Goal: Task Accomplishment & Management: Complete application form

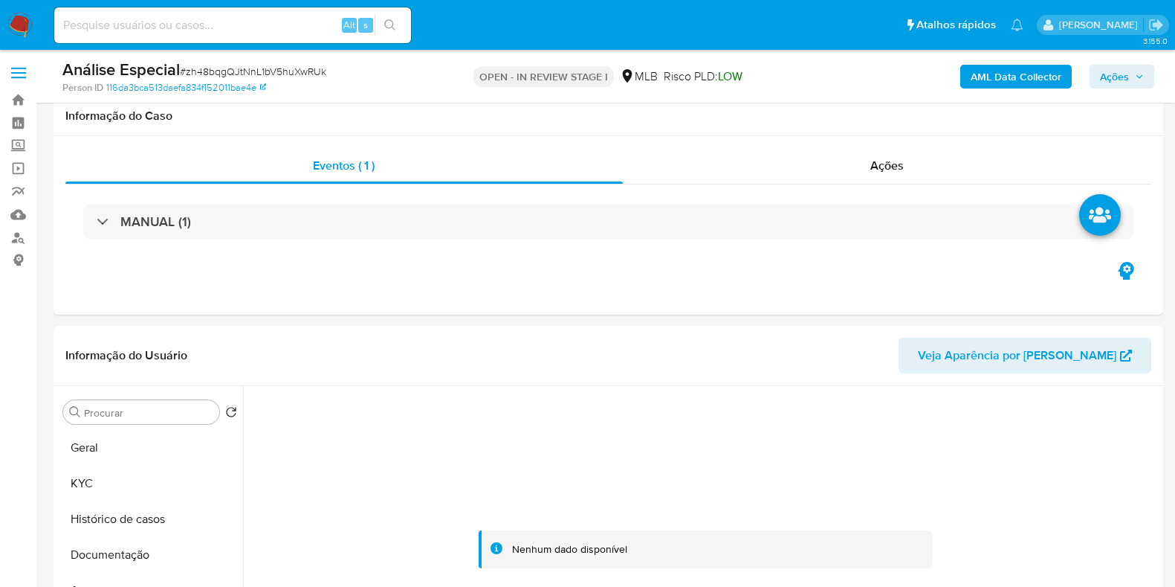
select select "10"
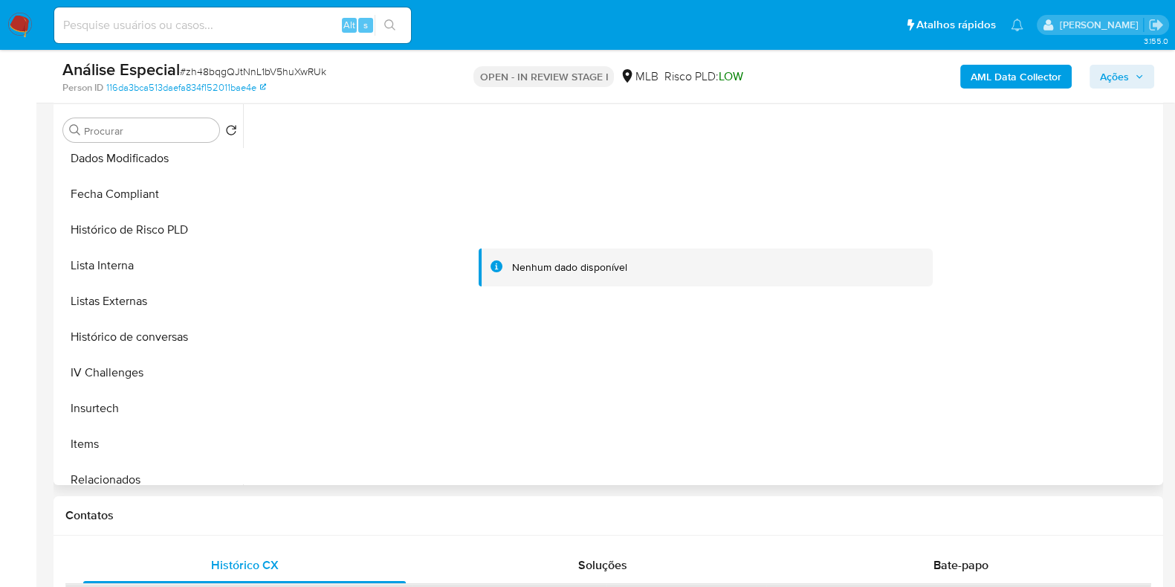
scroll to position [664, 0]
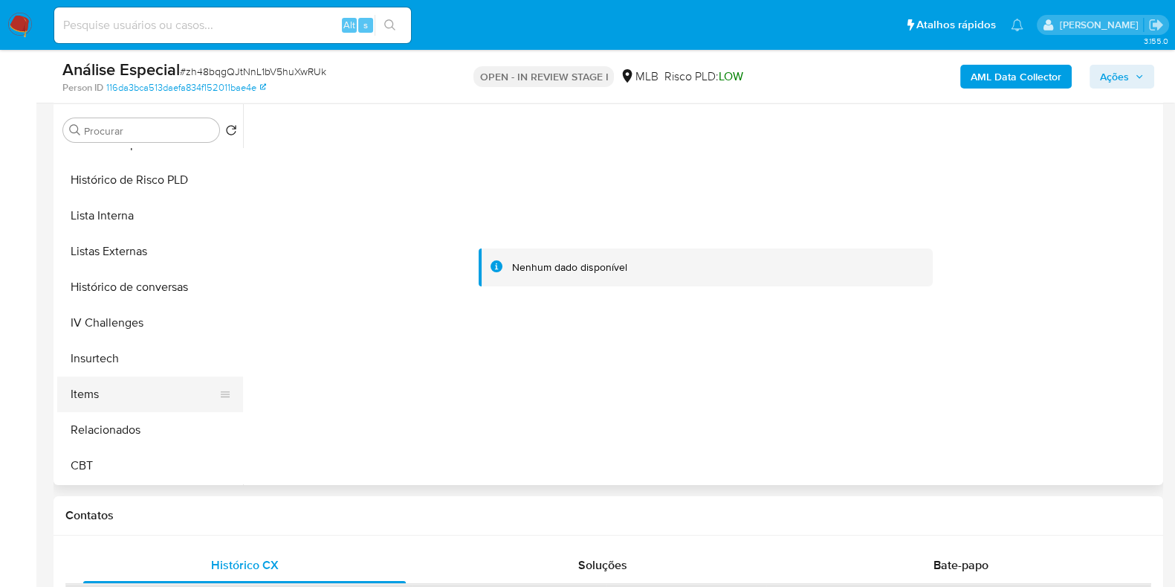
click at [138, 386] on button "Items" at bounding box center [144, 394] width 174 height 36
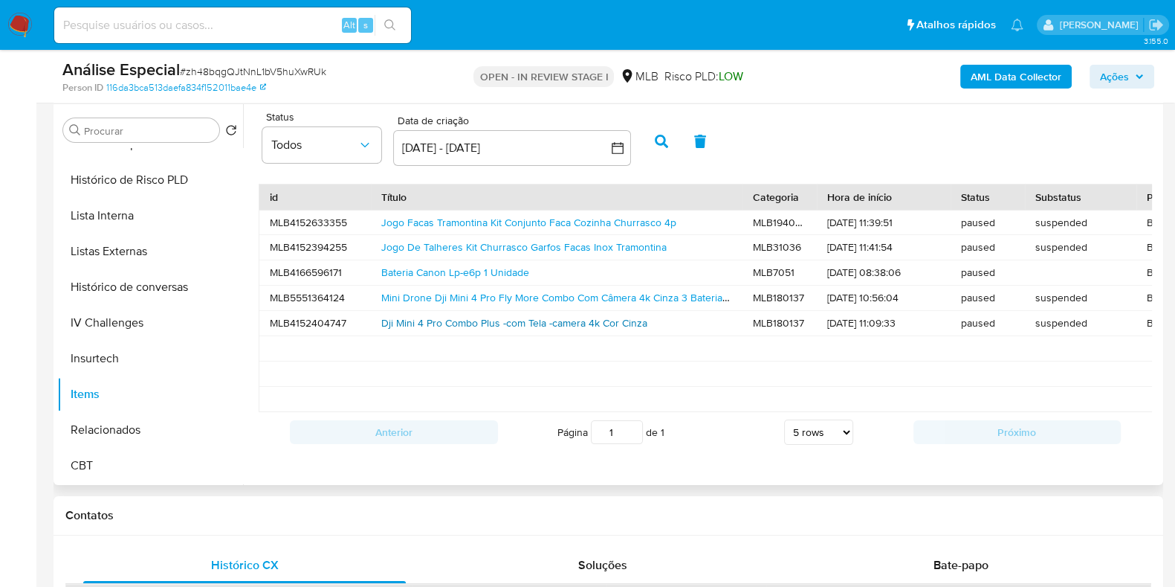
click at [477, 315] on link "Dji Mini 4 Pro Combo Plus -com Tela -camera 4k Cor Cinza" at bounding box center [514, 322] width 266 height 15
click at [491, 247] on link "Jogo De Talheres Kit Churrasco Garfos Facas Inox Tramontina" at bounding box center [523, 246] width 285 height 15
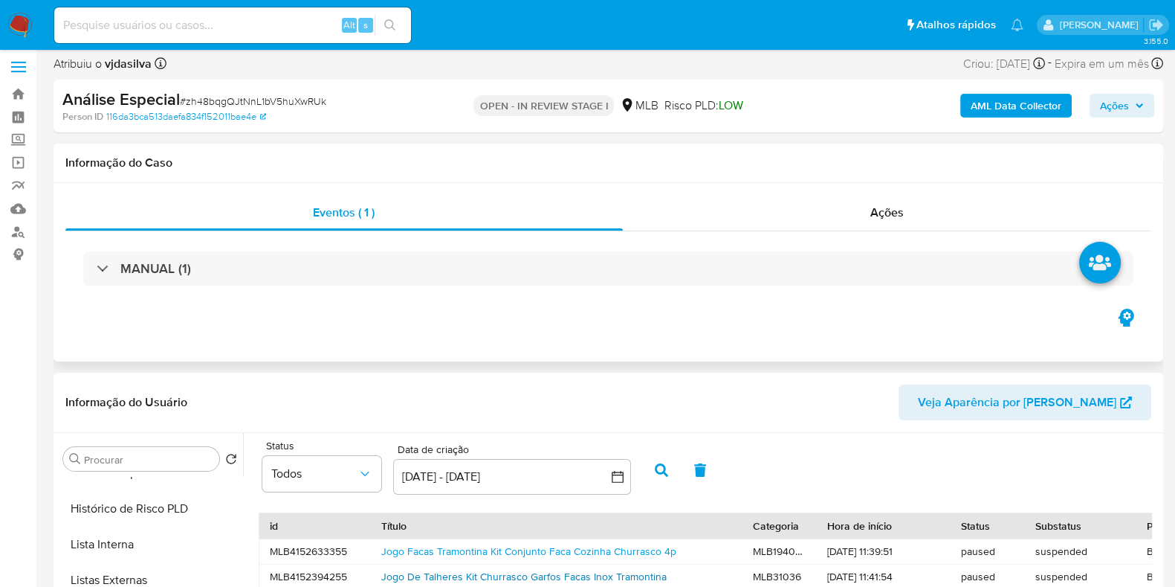
scroll to position [10, 0]
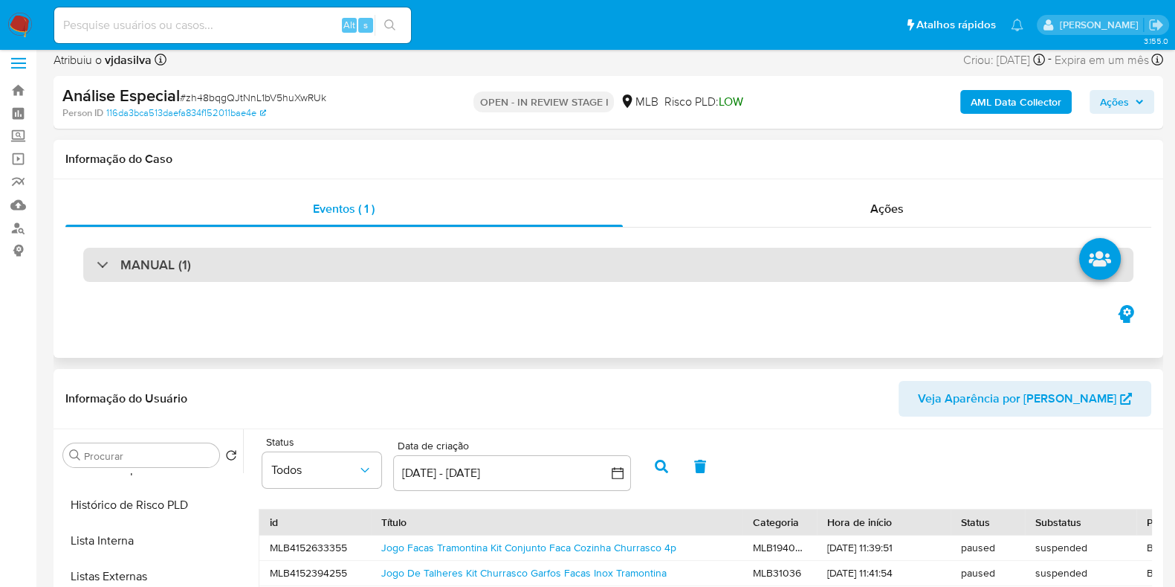
click at [784, 262] on div "MANUAL (1)" at bounding box center [608, 265] width 1050 height 34
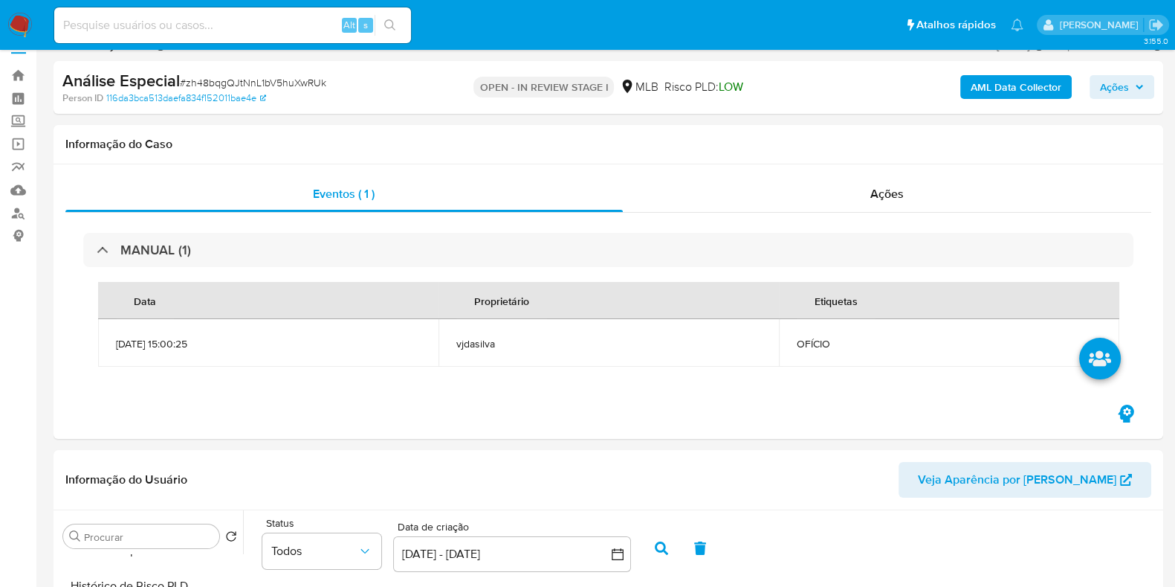
scroll to position [0, 0]
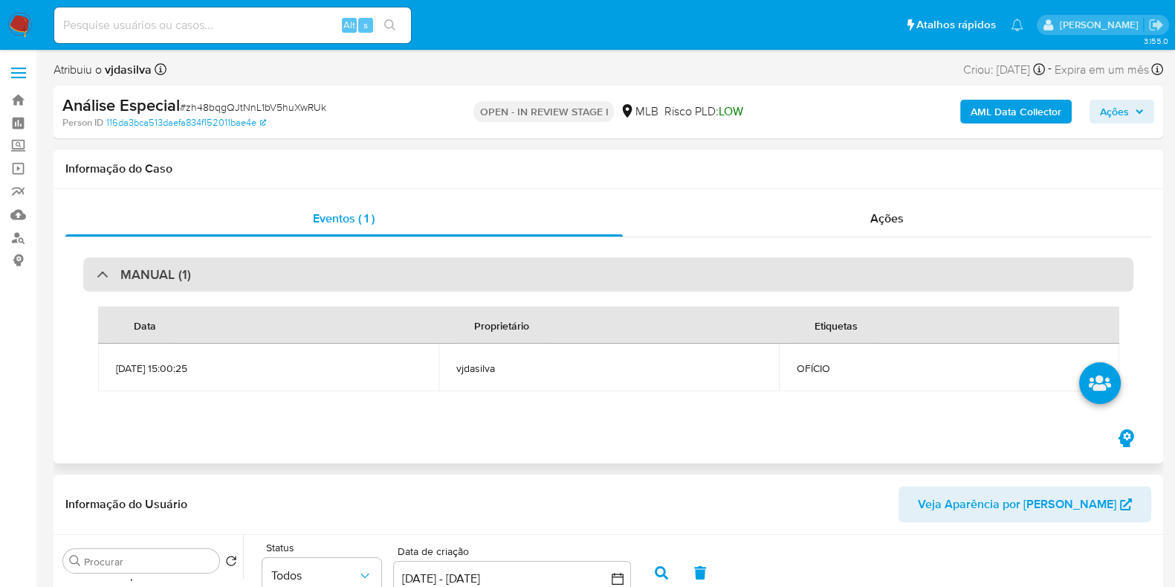
click at [458, 273] on div "MANUAL (1)" at bounding box center [608, 274] width 1050 height 34
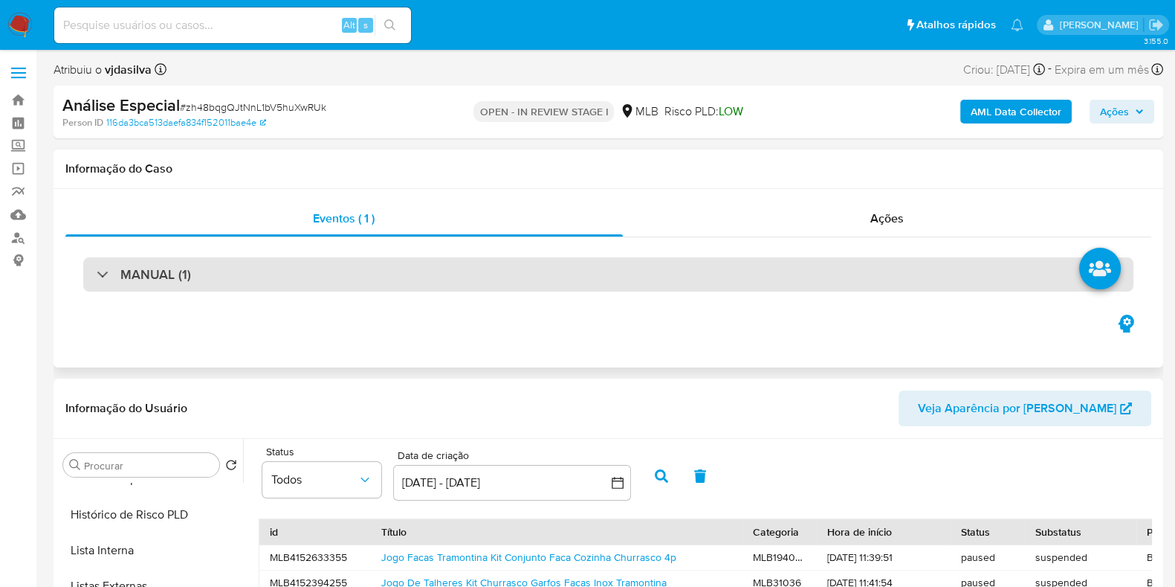
click at [743, 262] on div "MANUAL (1)" at bounding box center [608, 274] width 1050 height 34
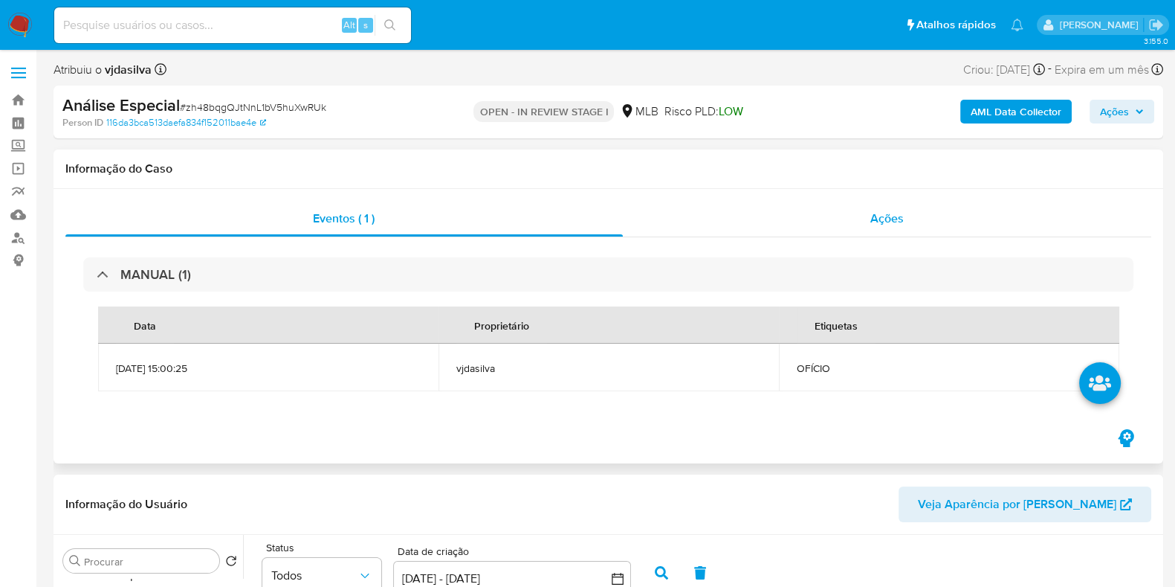
click at [928, 206] on div "Ações" at bounding box center [887, 219] width 529 height 36
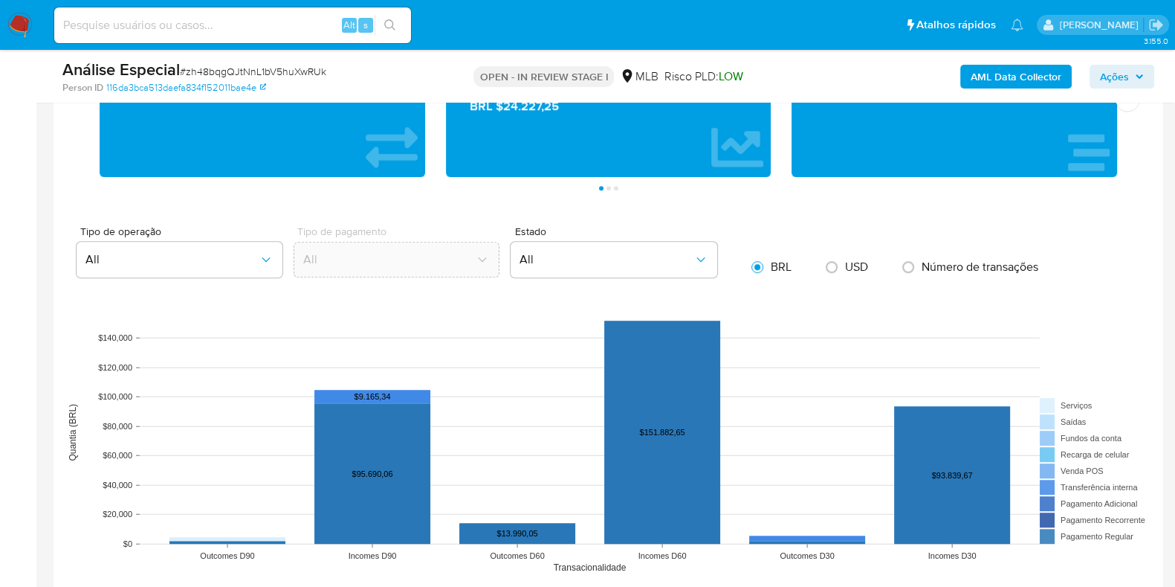
scroll to position [1145, 0]
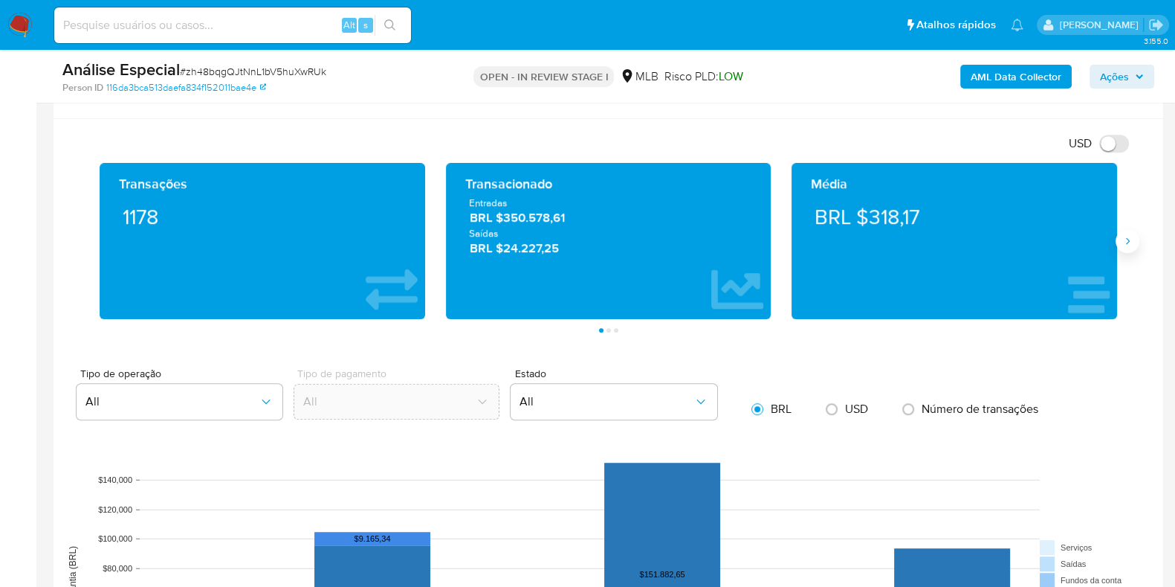
click at [1122, 239] on icon "Siguiente" at bounding box center [1128, 241] width 12 height 12
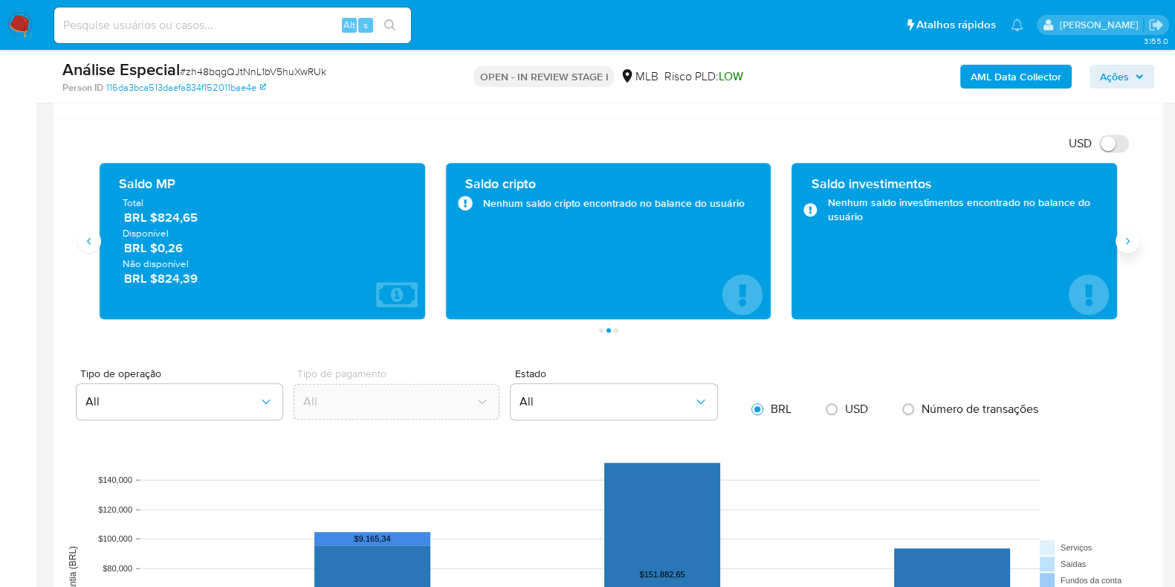
click at [1122, 239] on icon "Siguiente" at bounding box center [1128, 241] width 12 height 12
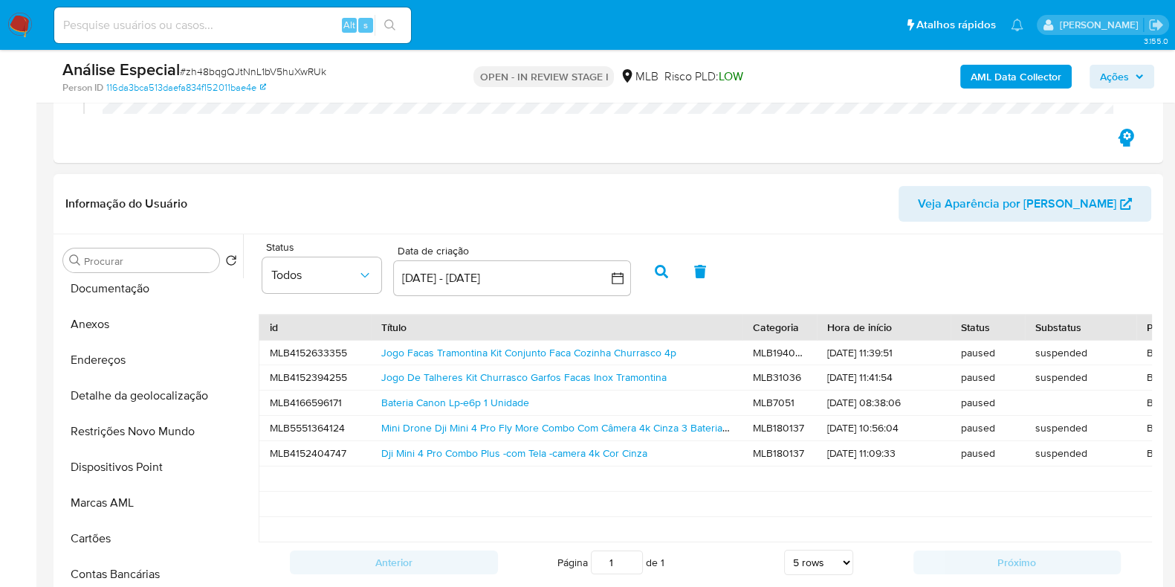
scroll to position [110, 0]
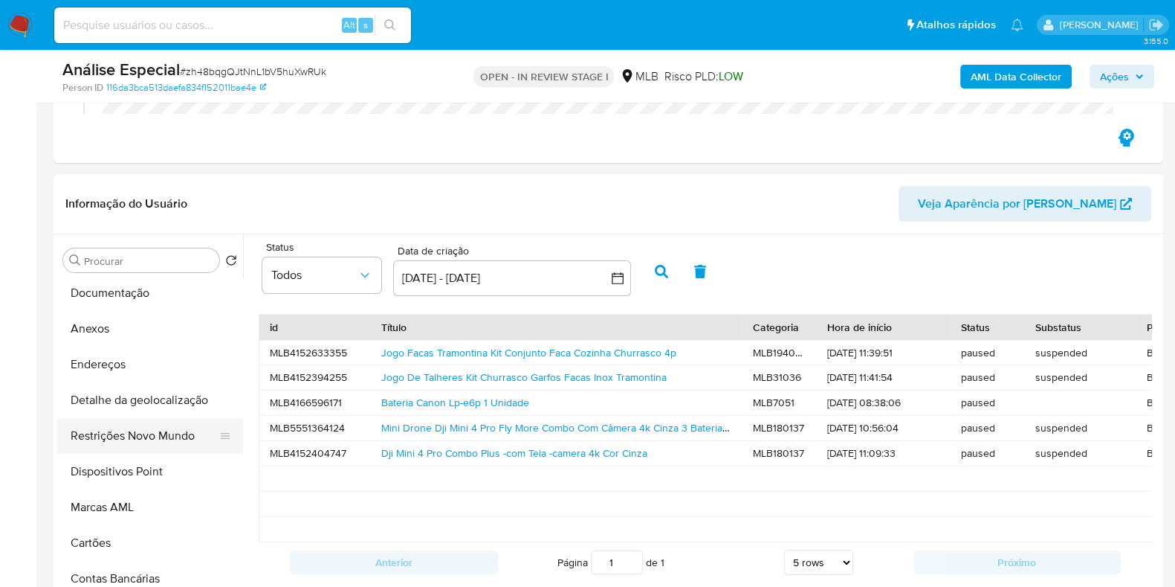
click at [157, 430] on button "Restrições Novo Mundo" at bounding box center [144, 436] width 174 height 36
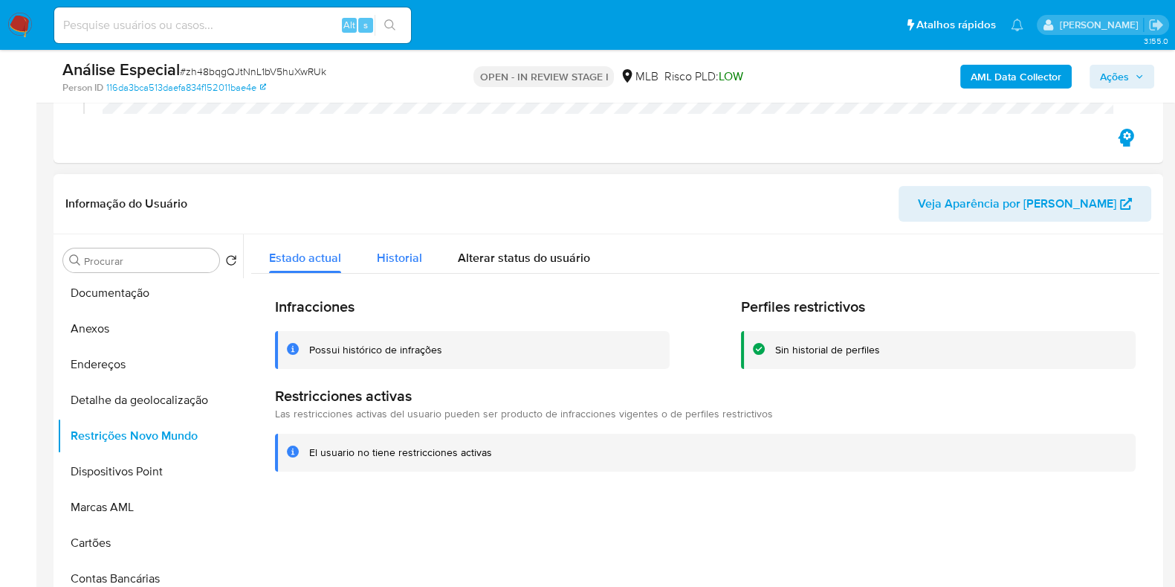
click at [407, 255] on span "Historial" at bounding box center [399, 257] width 45 height 17
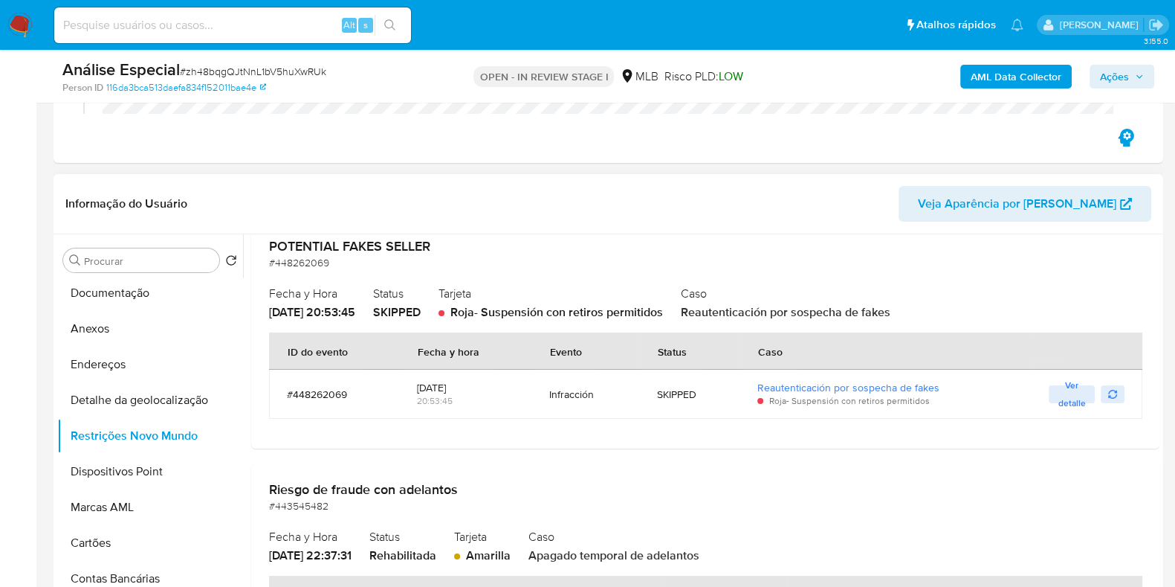
scroll to position [375, 0]
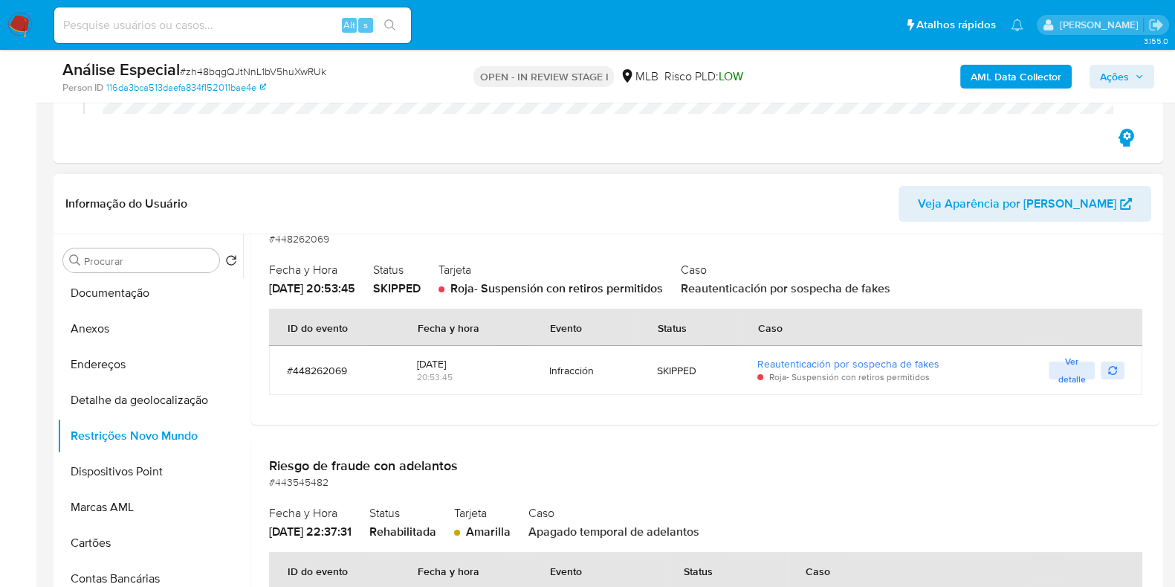
click at [627, 294] on span "Roja - Suspensión con retiros permitidos" at bounding box center [556, 288] width 213 height 17
click at [1058, 367] on span "Ver detalle" at bounding box center [1071, 370] width 31 height 15
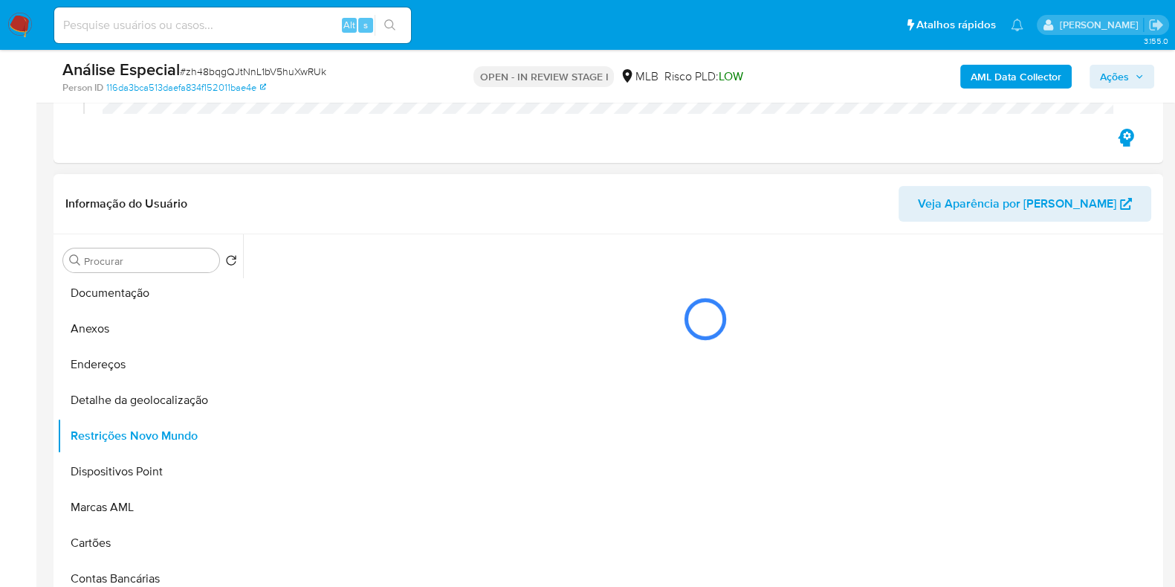
scroll to position [0, 0]
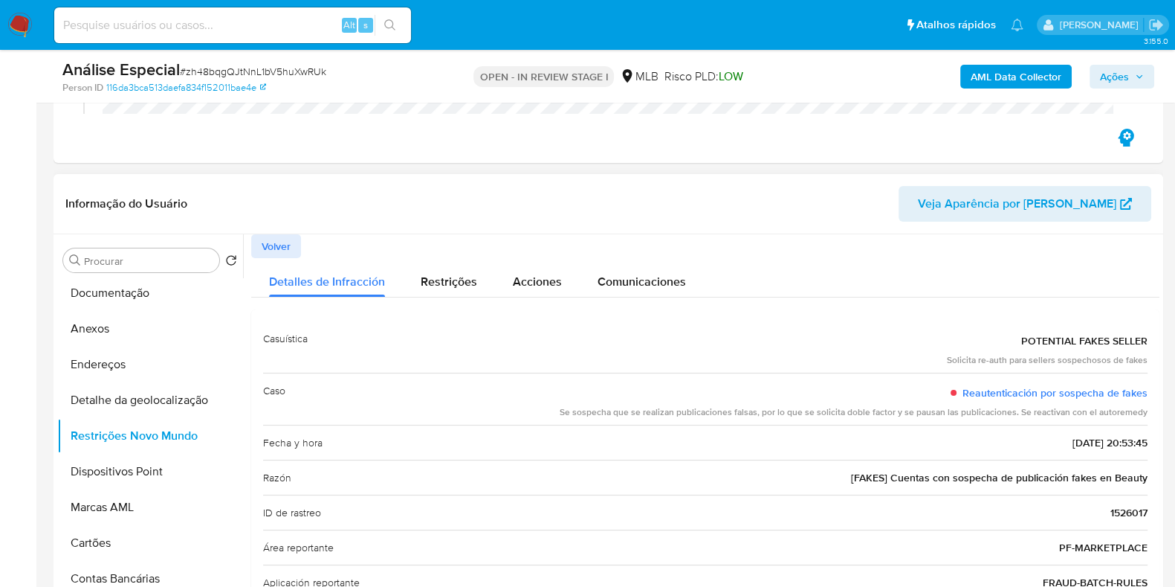
click at [1020, 407] on div "Se sospecha que se realizan publicaciones falsas, por lo que se solicita doble …" at bounding box center [854, 412] width 588 height 13
click at [620, 281] on span "Comunicaciones" at bounding box center [642, 281] width 88 height 17
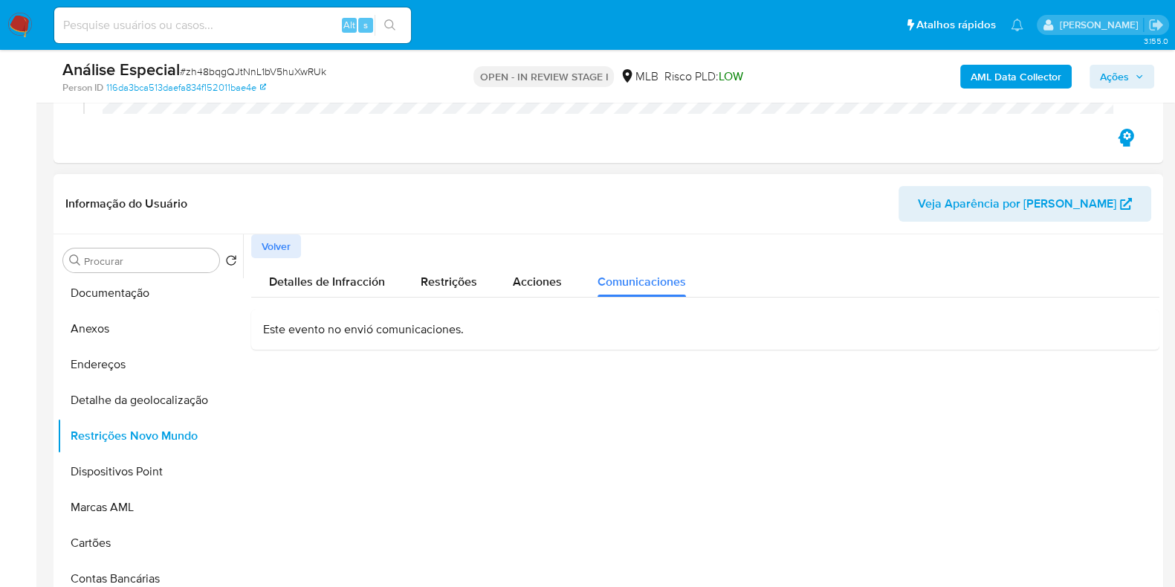
click at [403, 340] on div "Este evento no envió comunicaciones." at bounding box center [705, 329] width 908 height 40
click at [393, 311] on div "Este evento no envió comunicaciones." at bounding box center [705, 329] width 908 height 40
click at [390, 325] on p "Este evento no envió comunicaciones." at bounding box center [705, 329] width 885 height 16
click at [275, 250] on span "Volver" at bounding box center [276, 246] width 29 height 21
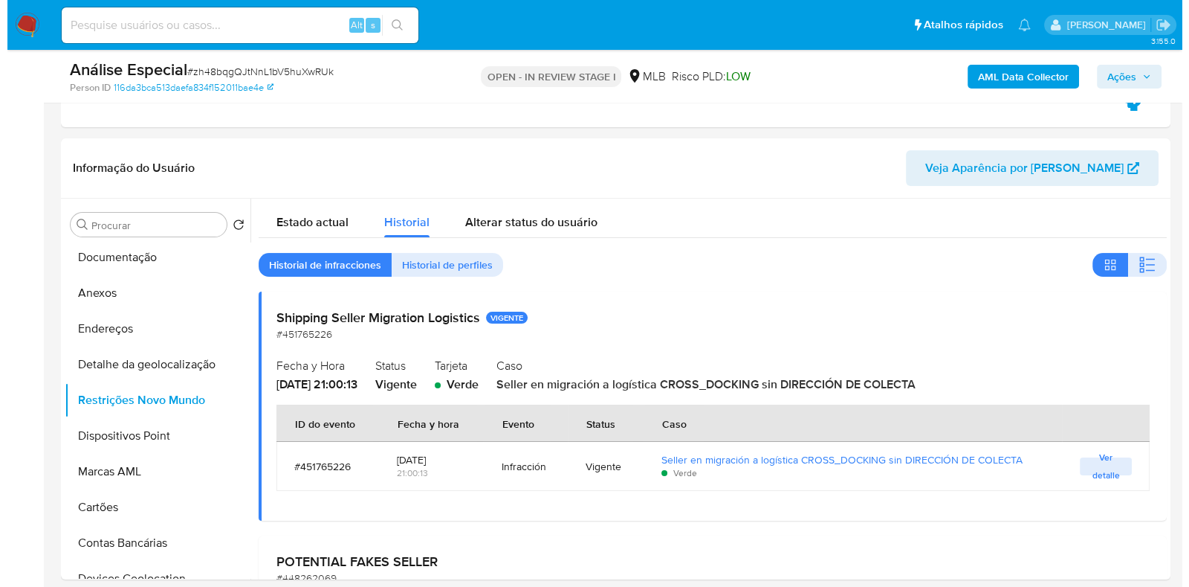
scroll to position [304, 0]
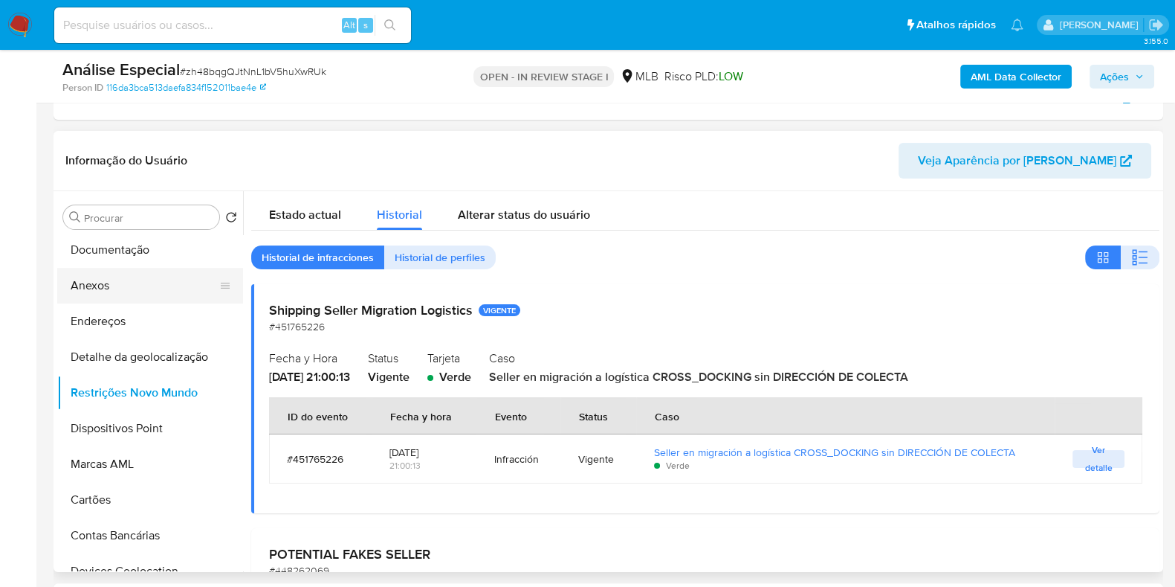
click at [136, 296] on button "Anexos" at bounding box center [144, 286] width 174 height 36
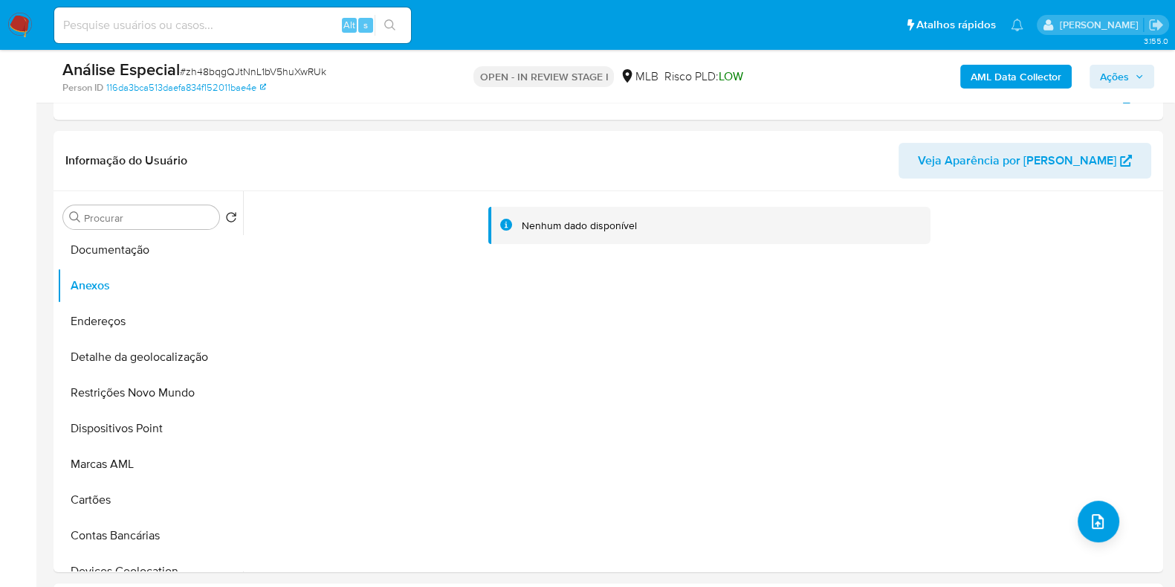
click at [1010, 72] on b "AML Data Collector" at bounding box center [1016, 77] width 91 height 24
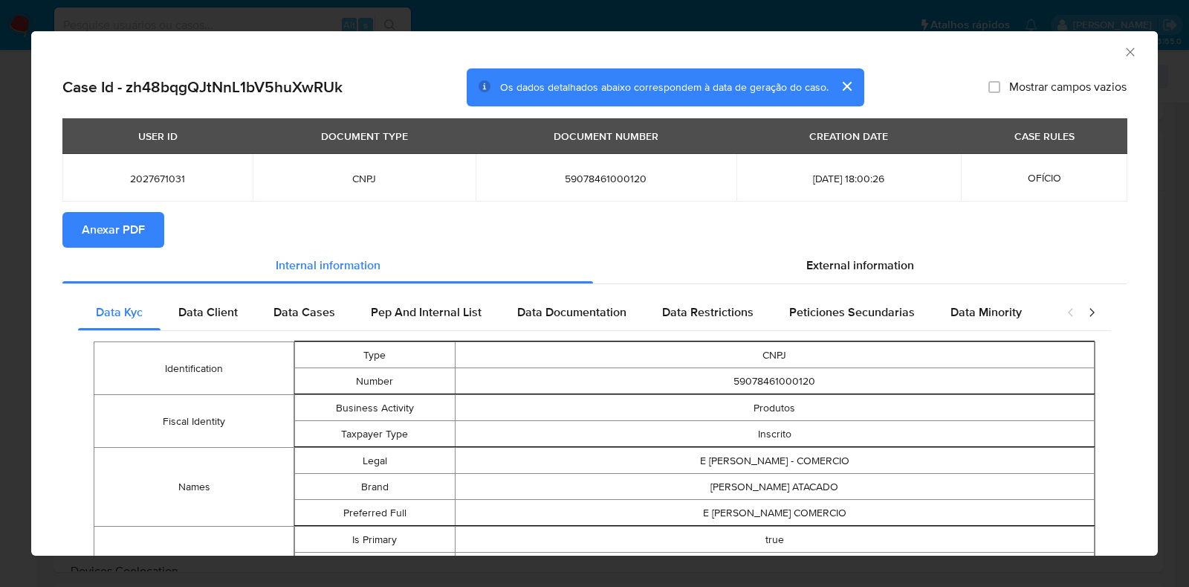
click at [94, 233] on span "Anexar PDF" at bounding box center [113, 229] width 63 height 33
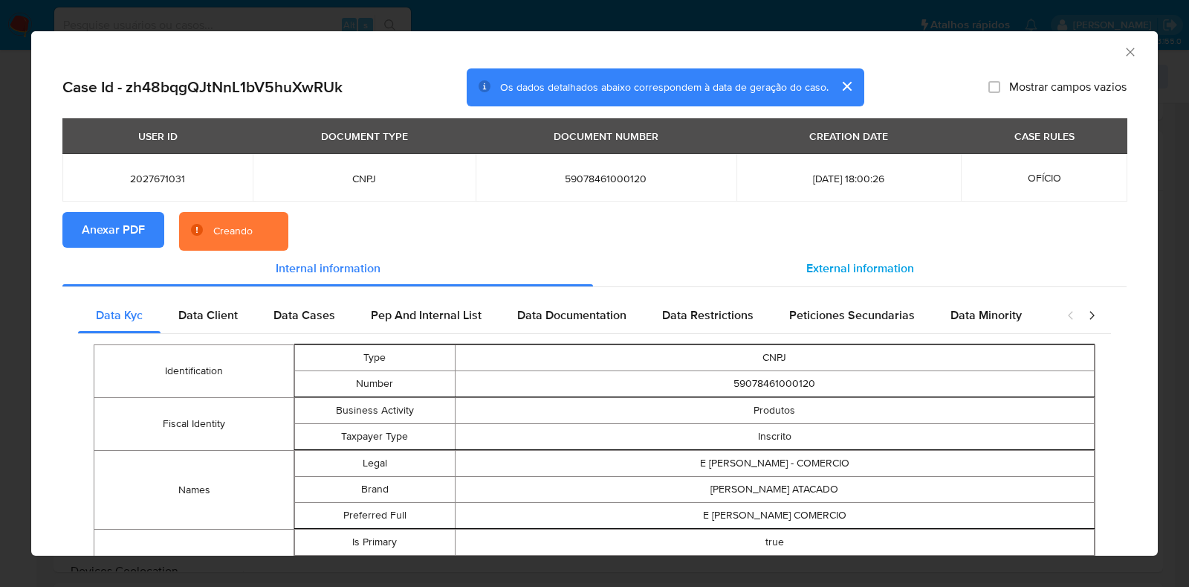
click at [867, 274] on span "External information" at bounding box center [861, 267] width 108 height 17
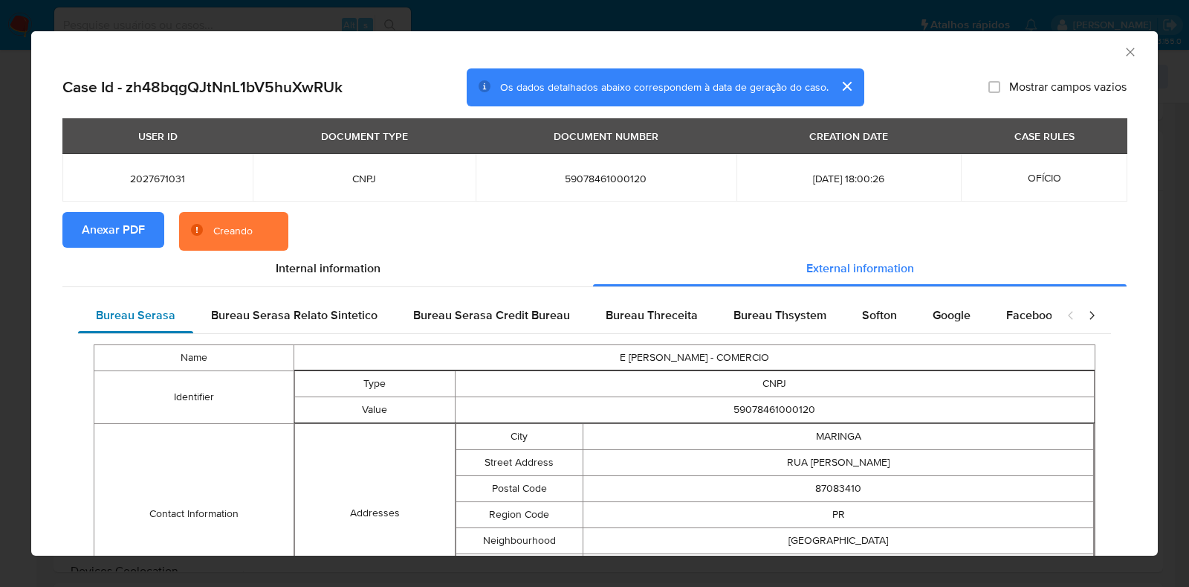
click at [138, 321] on span "Bureau Serasa" at bounding box center [136, 314] width 80 height 17
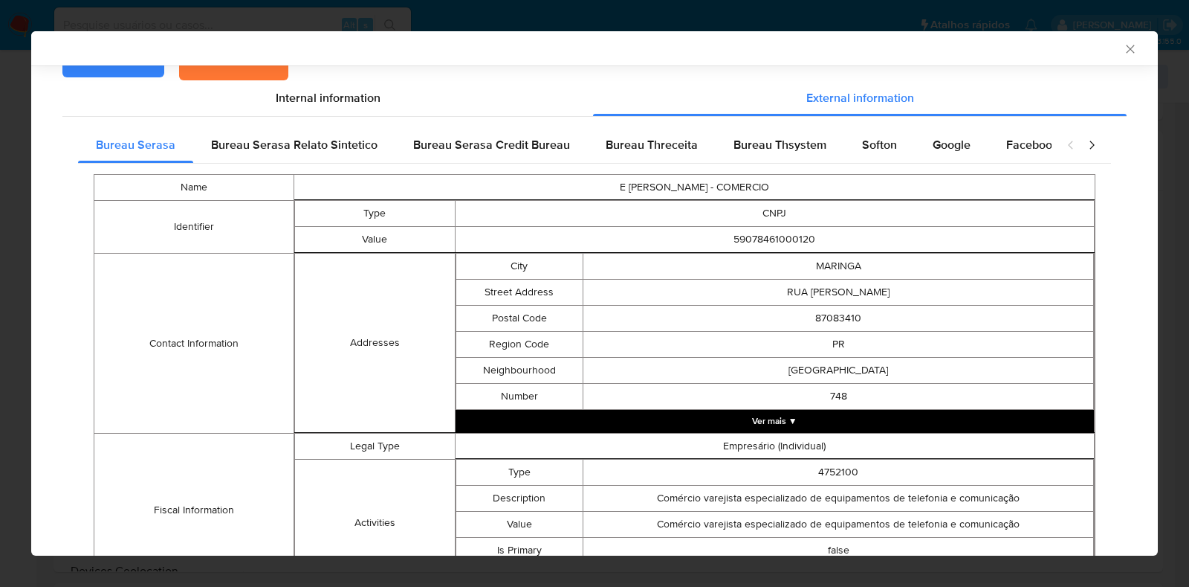
scroll to position [172, 0]
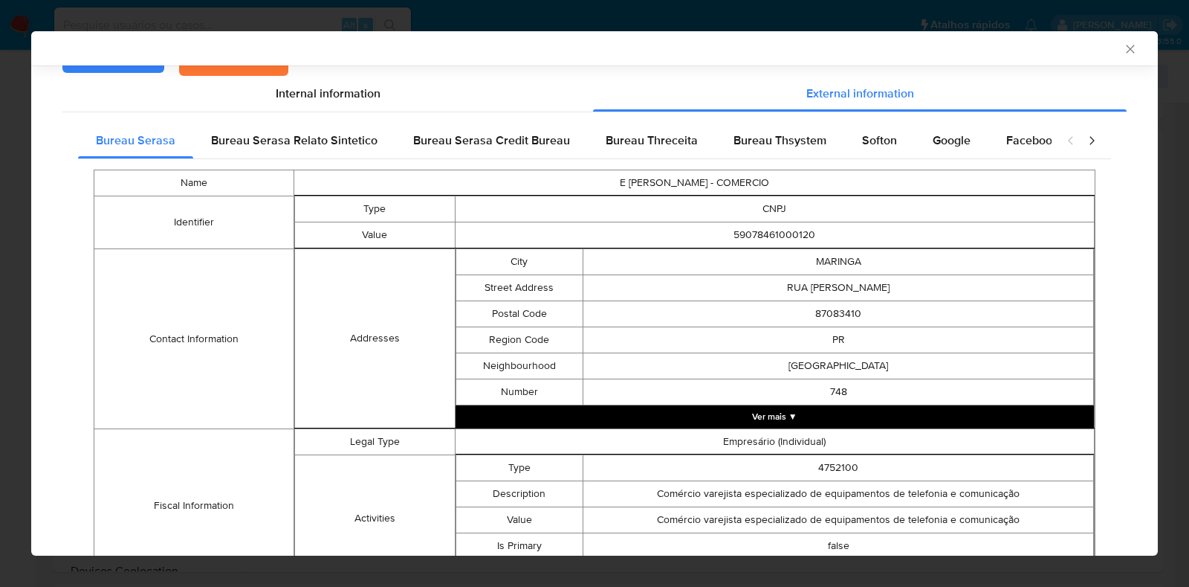
click at [926, 411] on button "Ver mais ▼" at bounding box center [775, 416] width 639 height 22
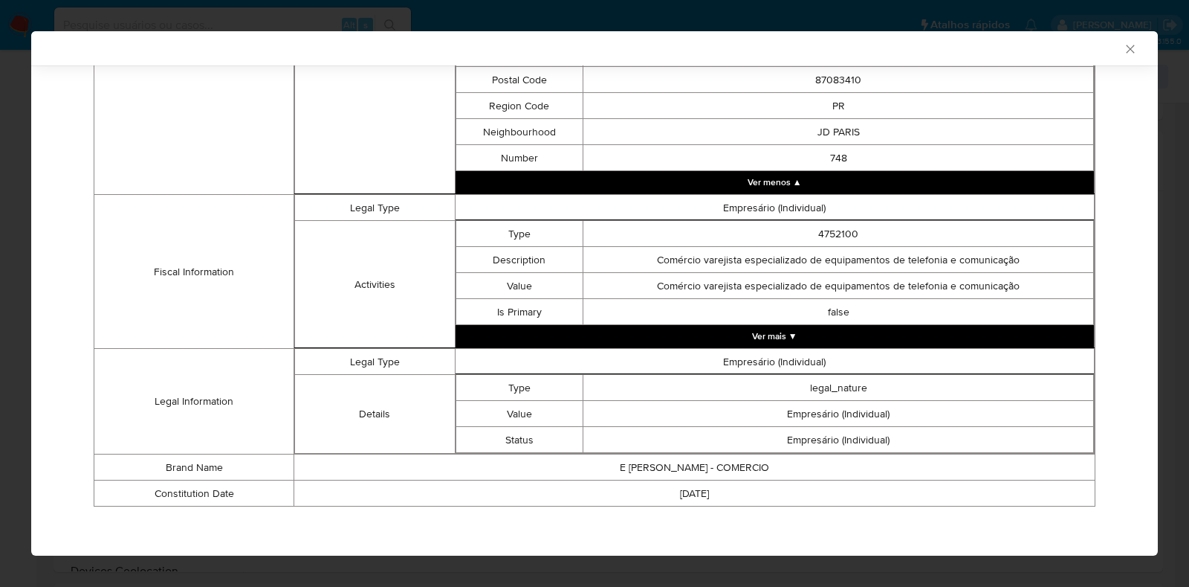
scroll to position [566, 0]
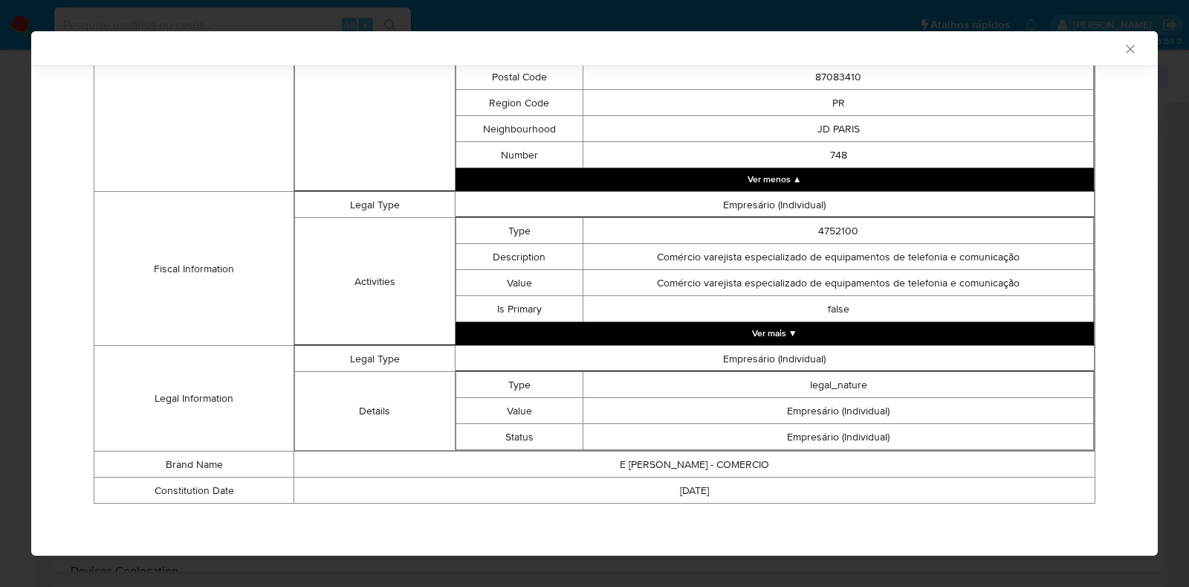
click at [902, 326] on button "Ver mais ▼" at bounding box center [775, 333] width 639 height 22
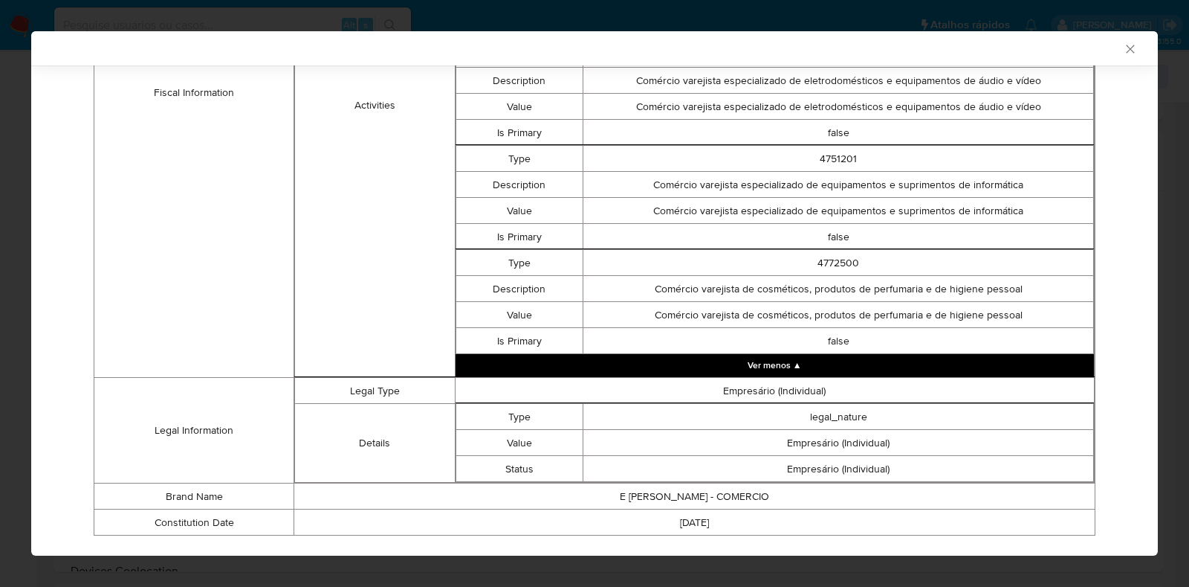
scroll to position [986, 0]
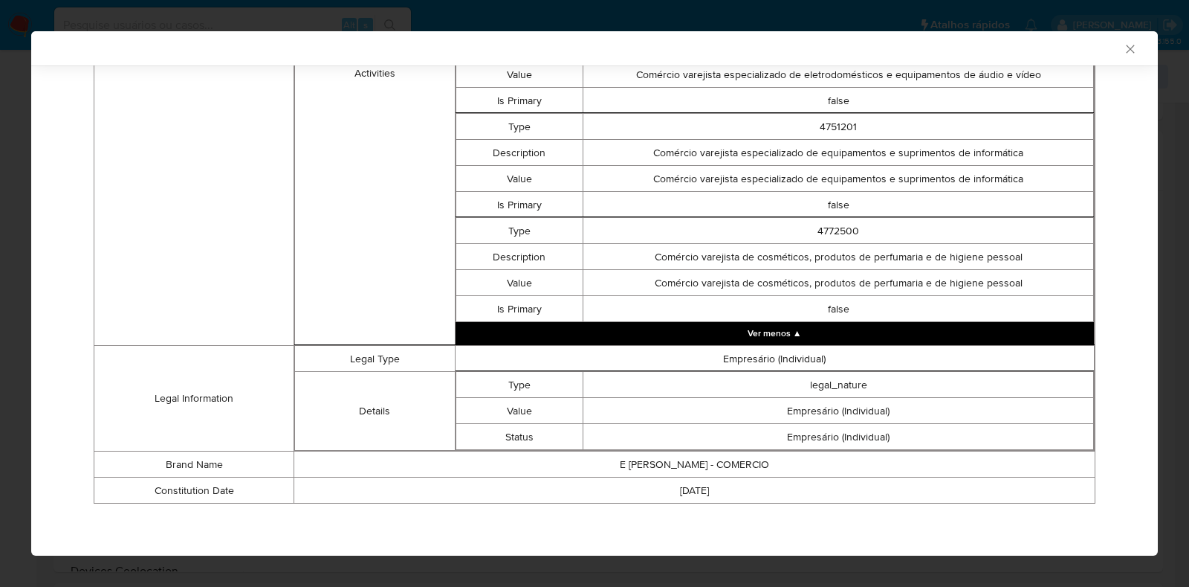
click at [1125, 53] on div "AML Data Collector" at bounding box center [594, 48] width 1127 height 34
click at [1123, 48] on icon "Fechar a janela" at bounding box center [1130, 49] width 15 height 15
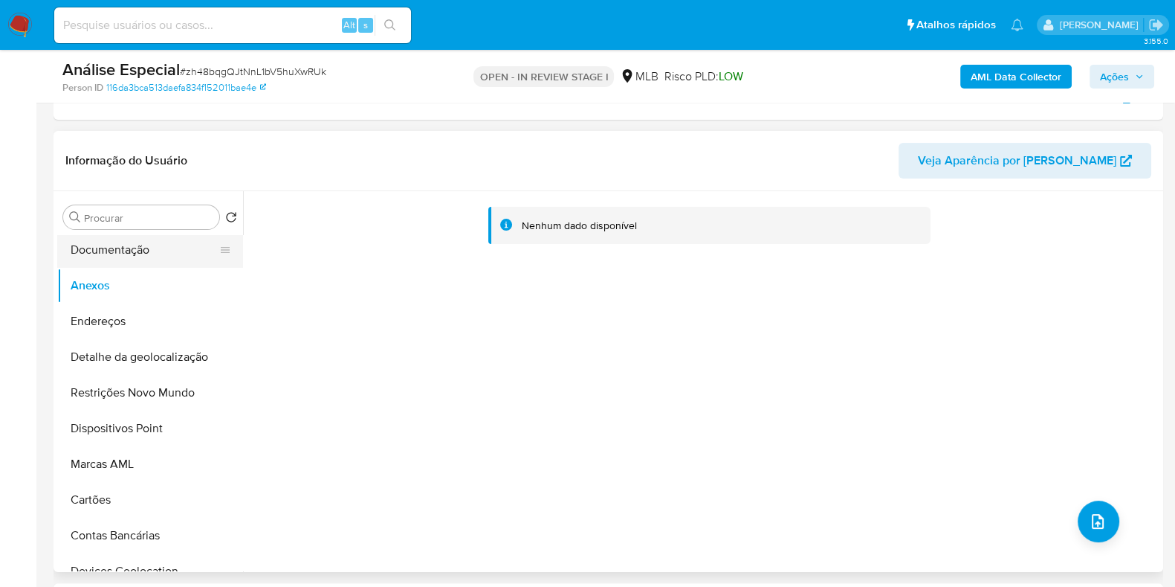
click at [121, 262] on button "Documentação" at bounding box center [144, 250] width 174 height 36
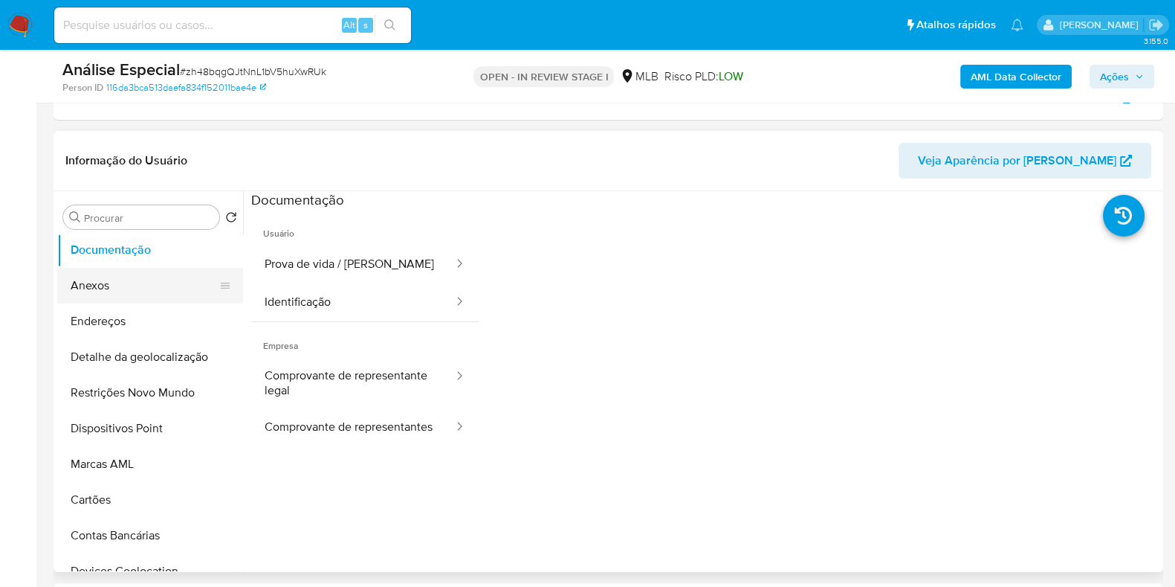
click at [117, 286] on button "Anexos" at bounding box center [144, 286] width 174 height 36
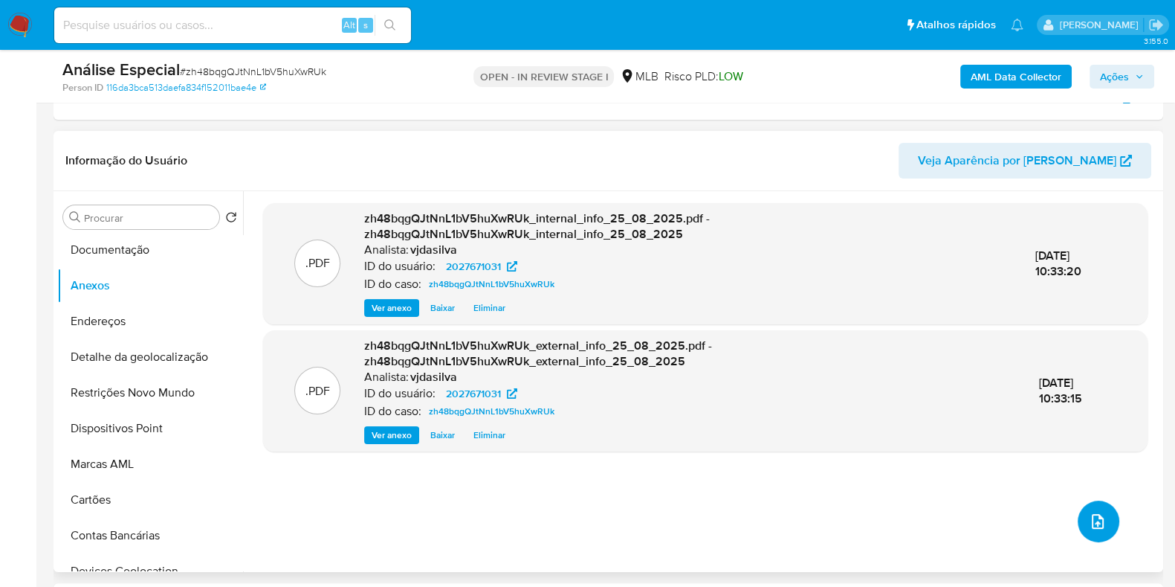
click at [1102, 518] on button "upload-file" at bounding box center [1099, 521] width 42 height 42
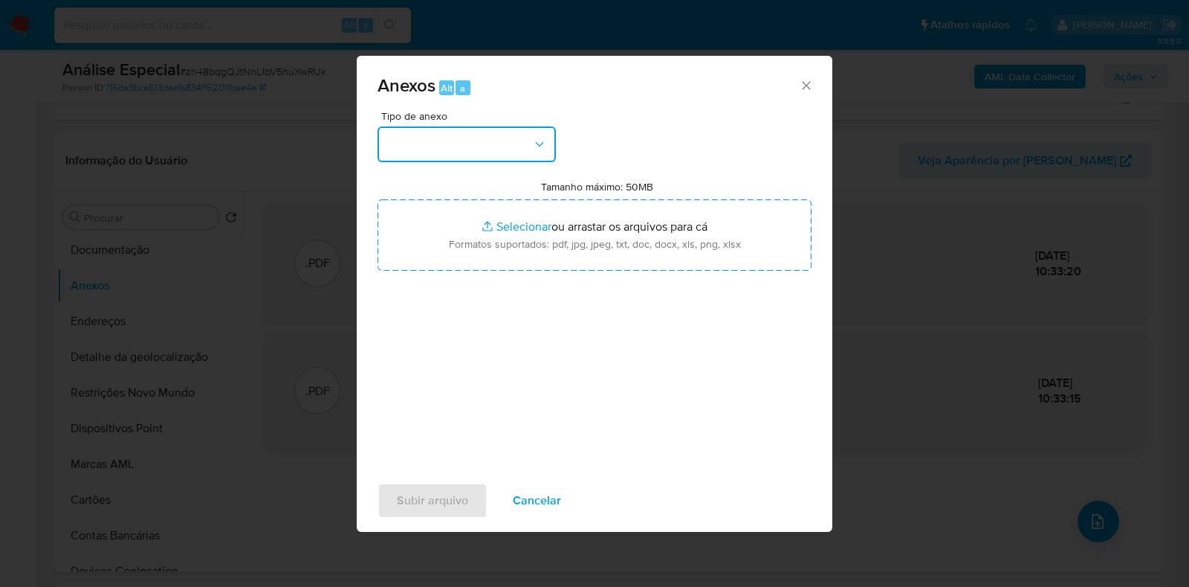
click at [546, 150] on icon "button" at bounding box center [539, 144] width 15 height 15
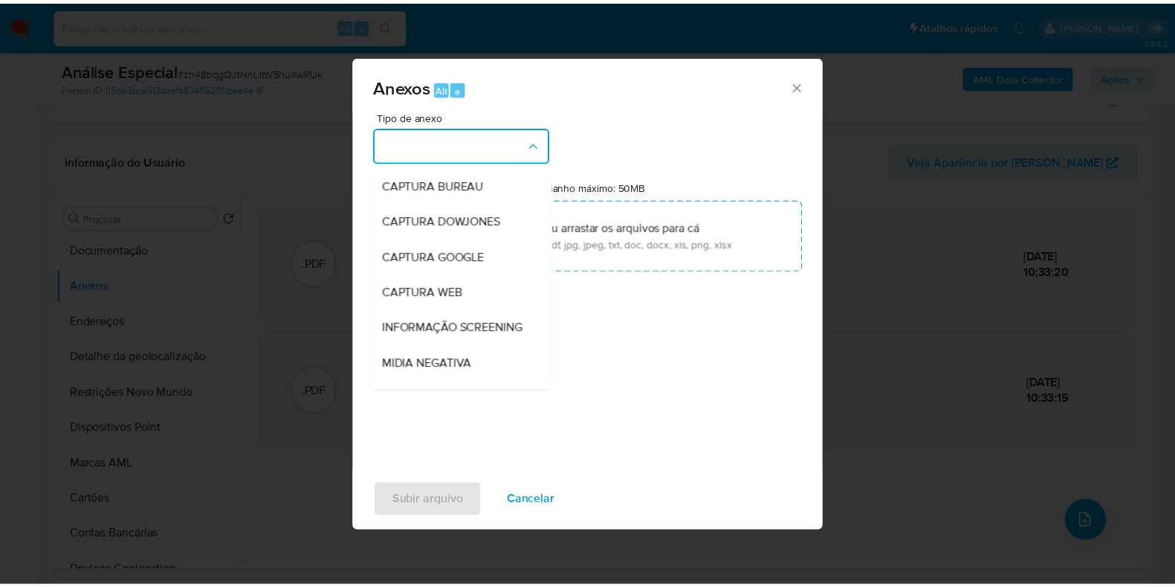
scroll to position [229, 0]
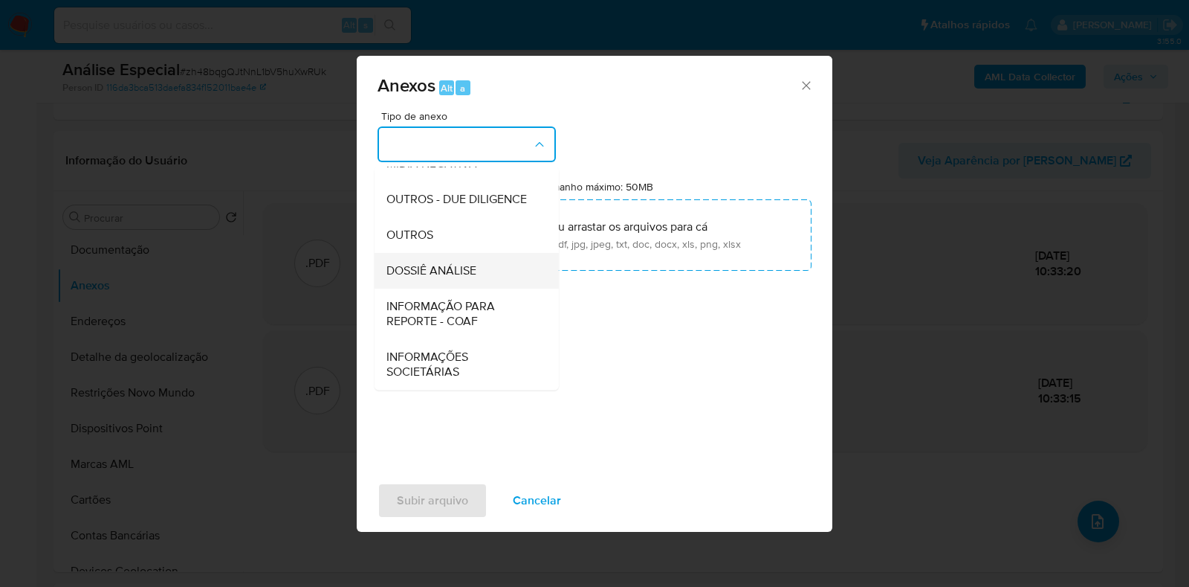
click at [453, 274] on span "DOSSIÊ ANÁLISE" at bounding box center [432, 270] width 90 height 15
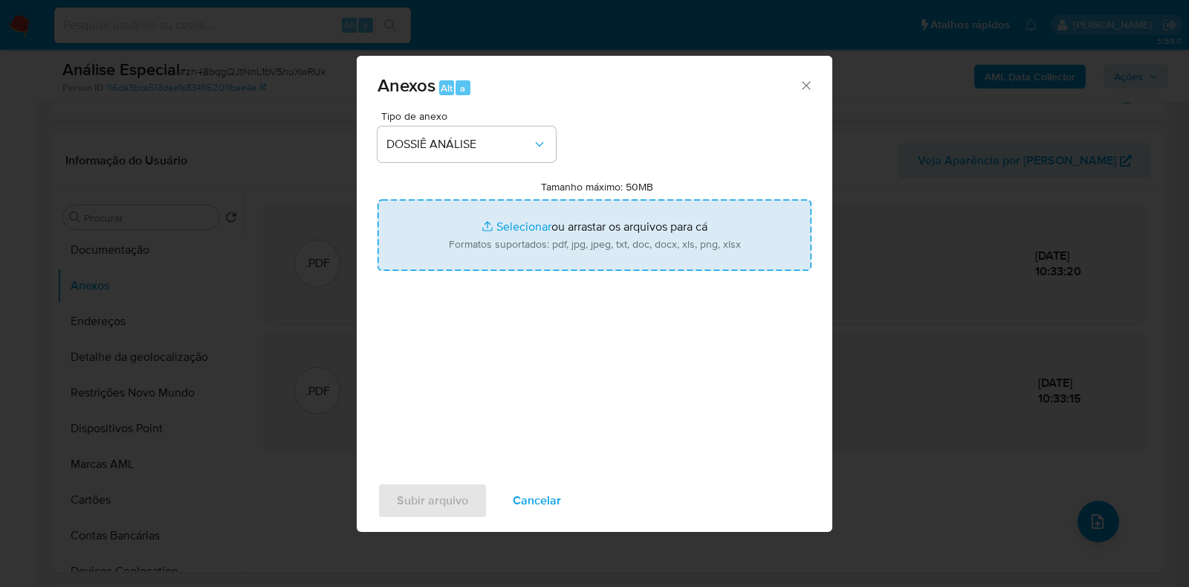
type input "C:\fakepath\SAR - XXXX - CNPJ 59078461000120 - E JUNIOR R MENDES - COMERCIO (1)…"
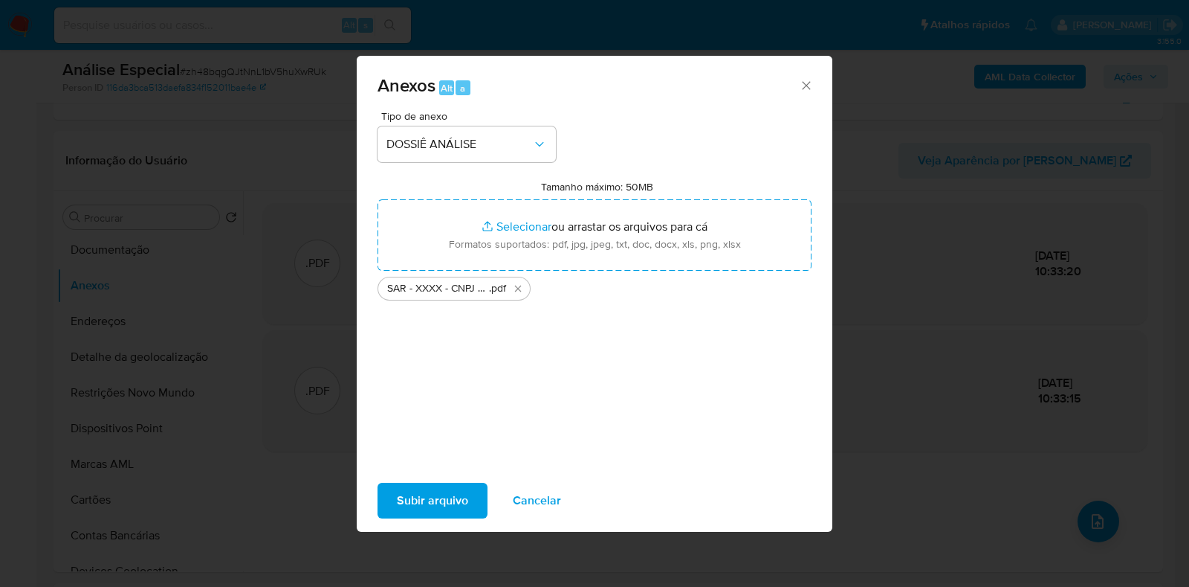
click at [441, 503] on span "Subir arquivo" at bounding box center [432, 500] width 71 height 33
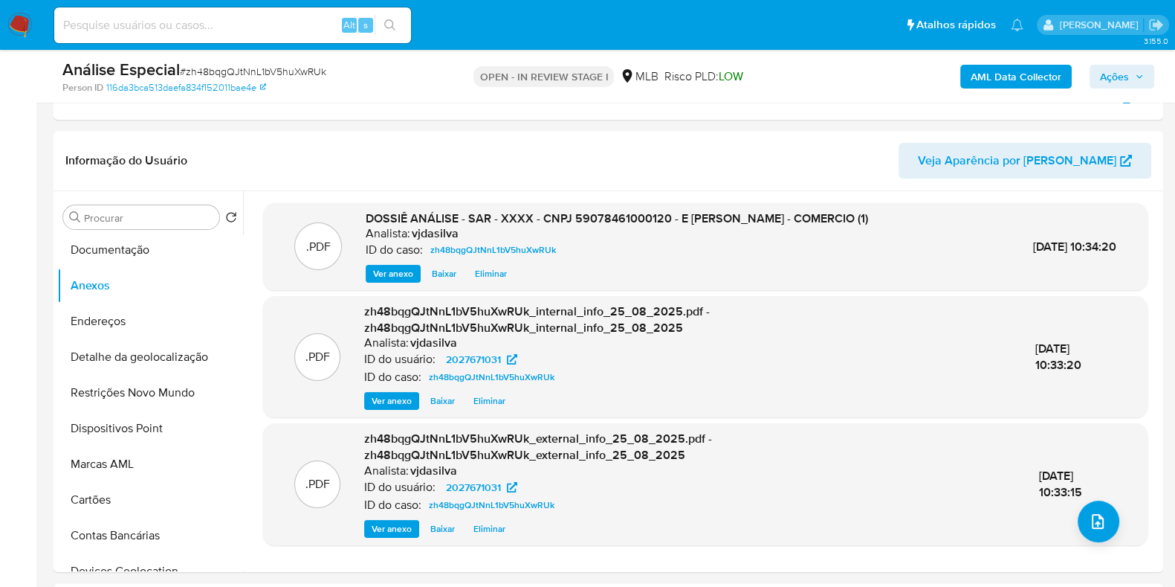
click at [1108, 72] on span "Ações" at bounding box center [1114, 77] width 29 height 24
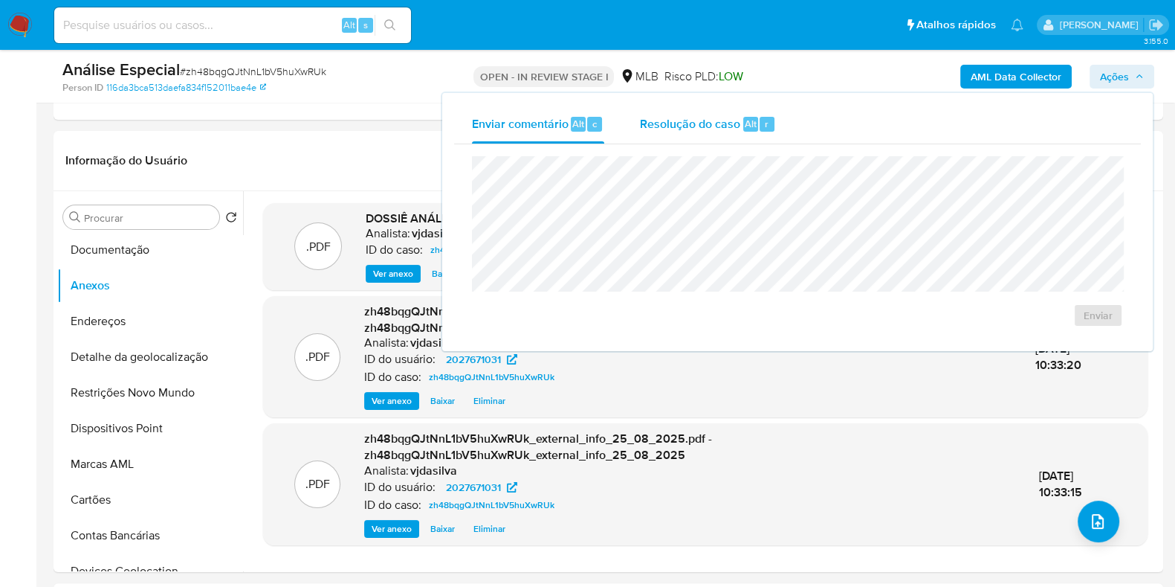
click at [703, 127] on span "Resolução do caso" at bounding box center [690, 122] width 100 height 17
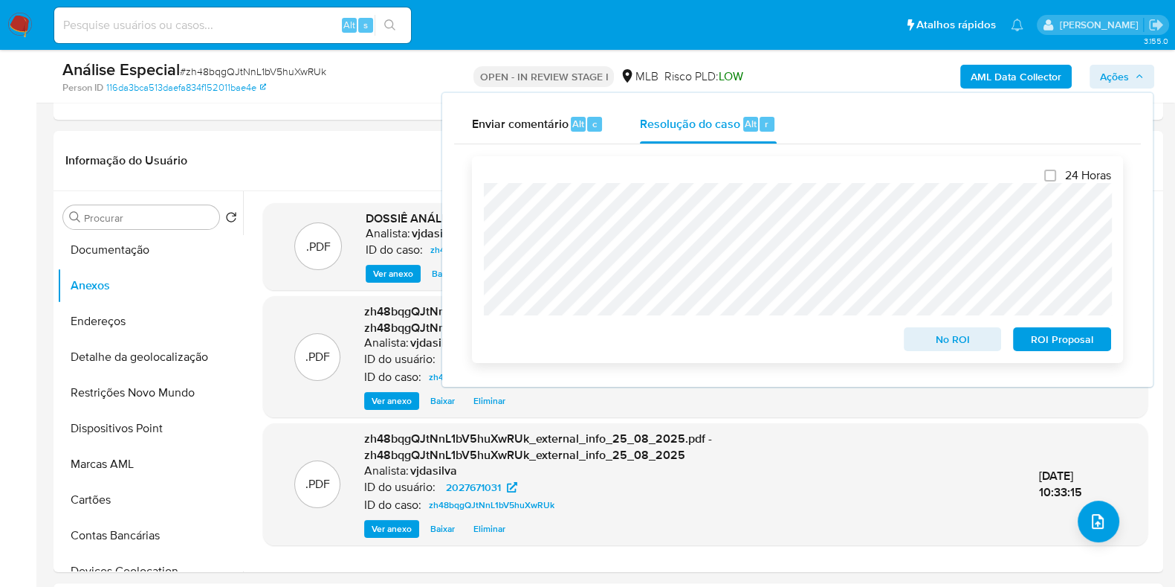
click at [1044, 336] on span "ROI Proposal" at bounding box center [1062, 339] width 77 height 21
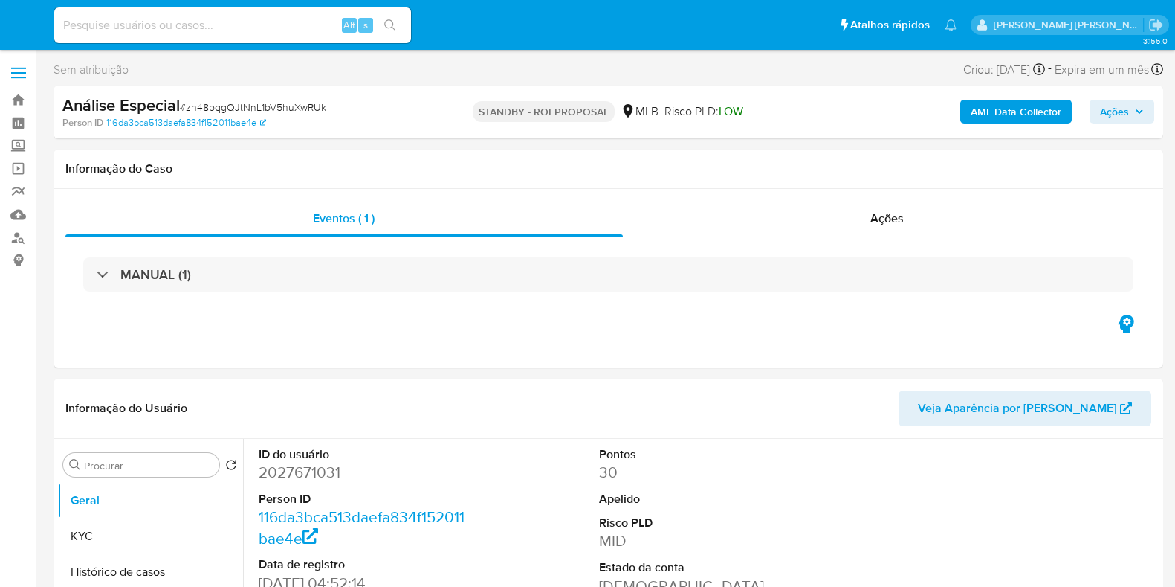
select select "10"
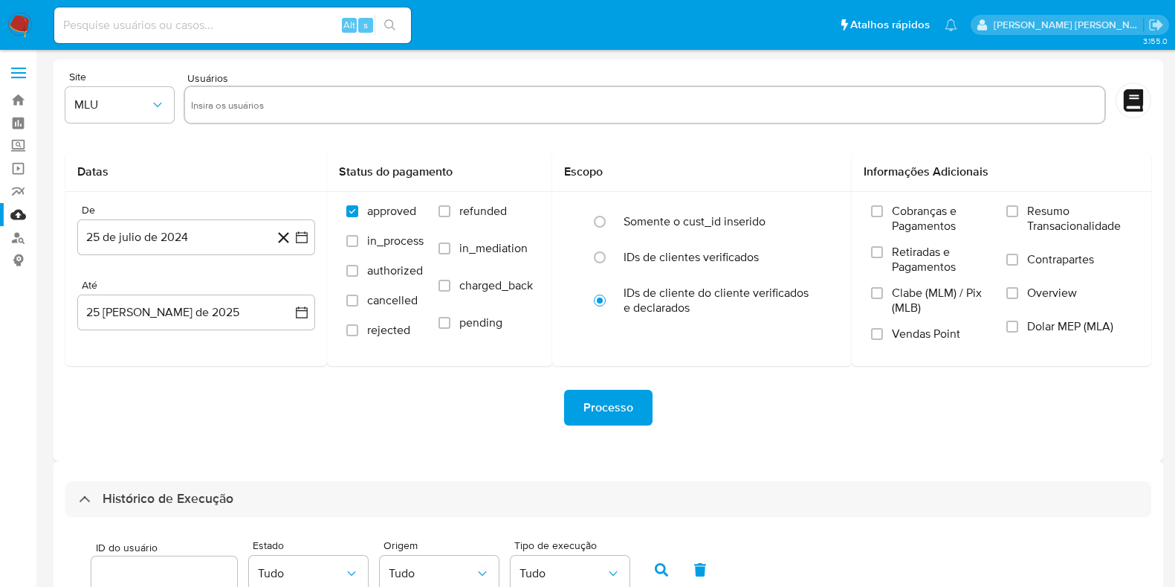
select select "10"
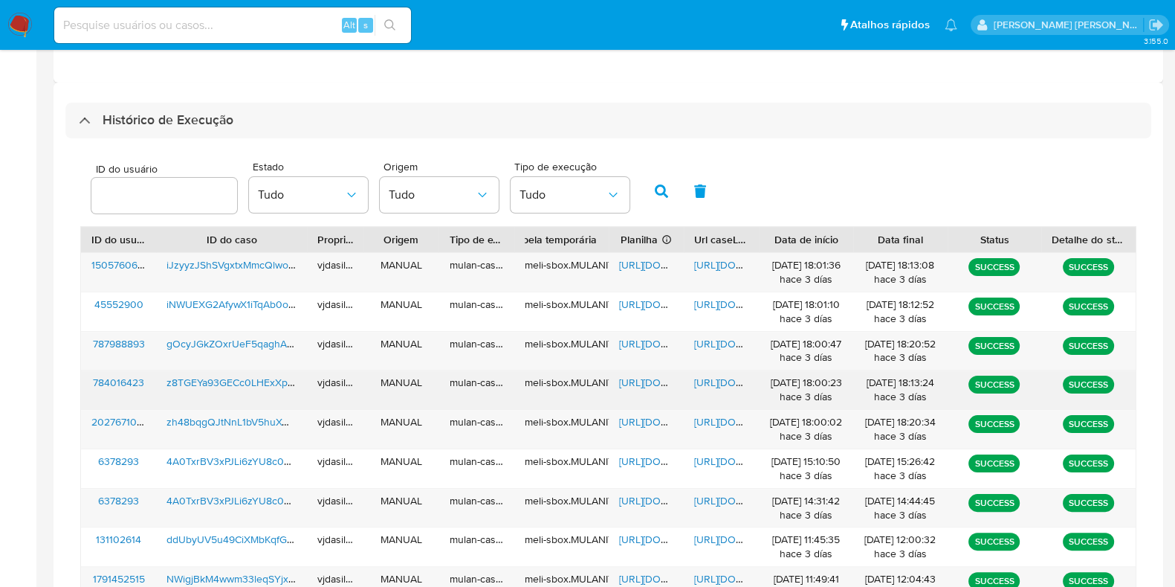
click at [720, 384] on span "https://docs.google.com/document/d/14N0GOnAtE4RdvT6fVf1yLGvfxXEDmV9p40AVsc_wCEs…" at bounding box center [745, 382] width 103 height 15
click at [647, 384] on span "https://docs.google.com/spreadsheets/d/1vj6SEUOVWr9naFsOaCVCS-fFGpOqmULGUMm_LAW…" at bounding box center [670, 382] width 103 height 15
click at [238, 378] on span "z8TGEYa93GECc0LHExXpv1Ba" at bounding box center [238, 382] width 142 height 15
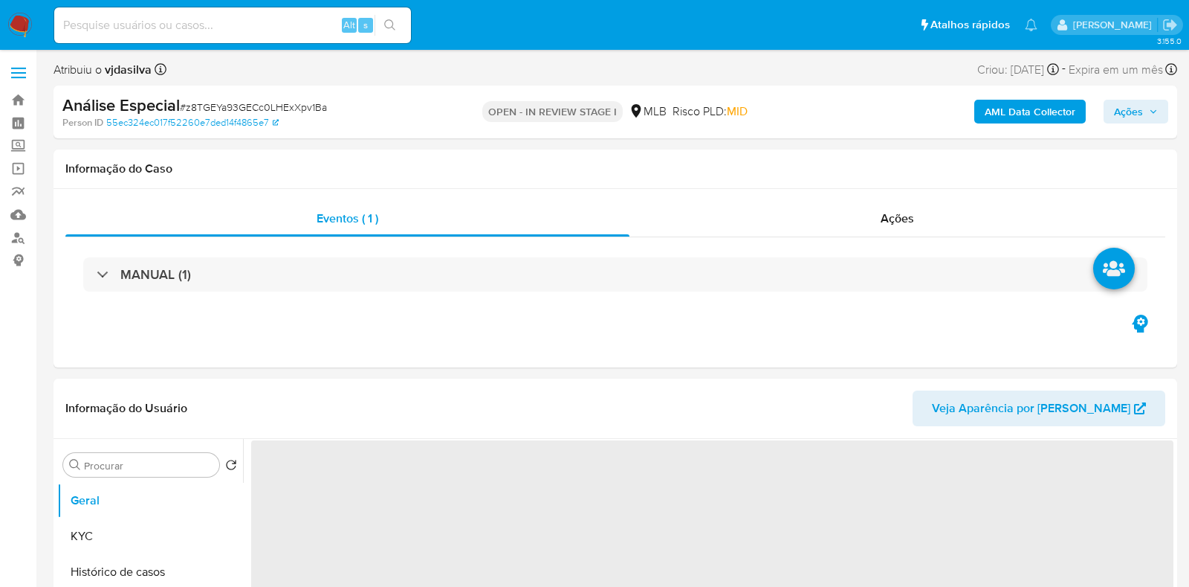
select select "10"
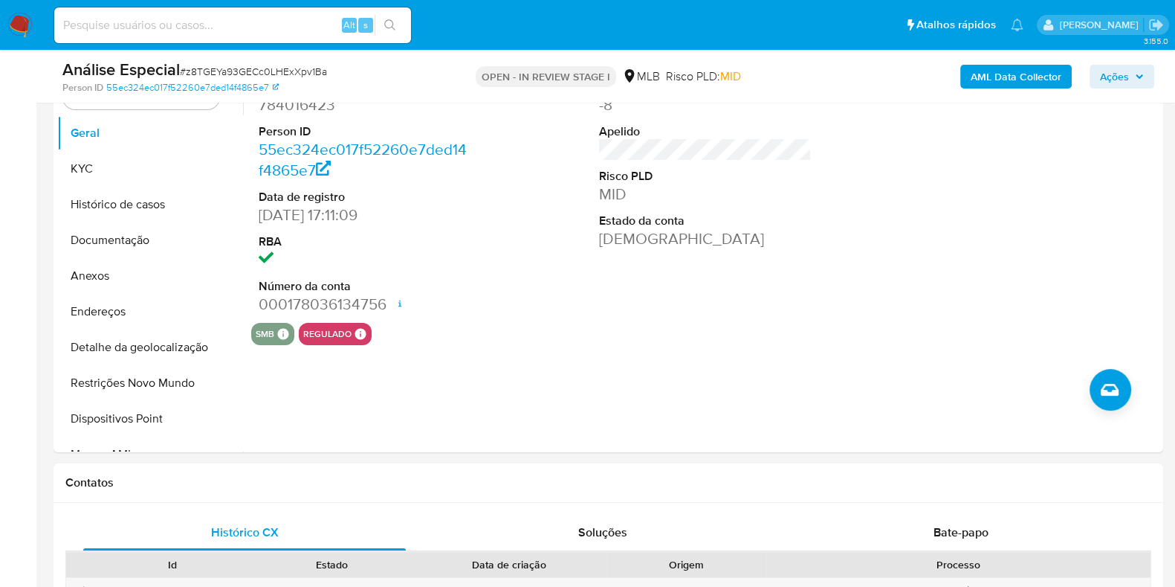
scroll to position [325, 0]
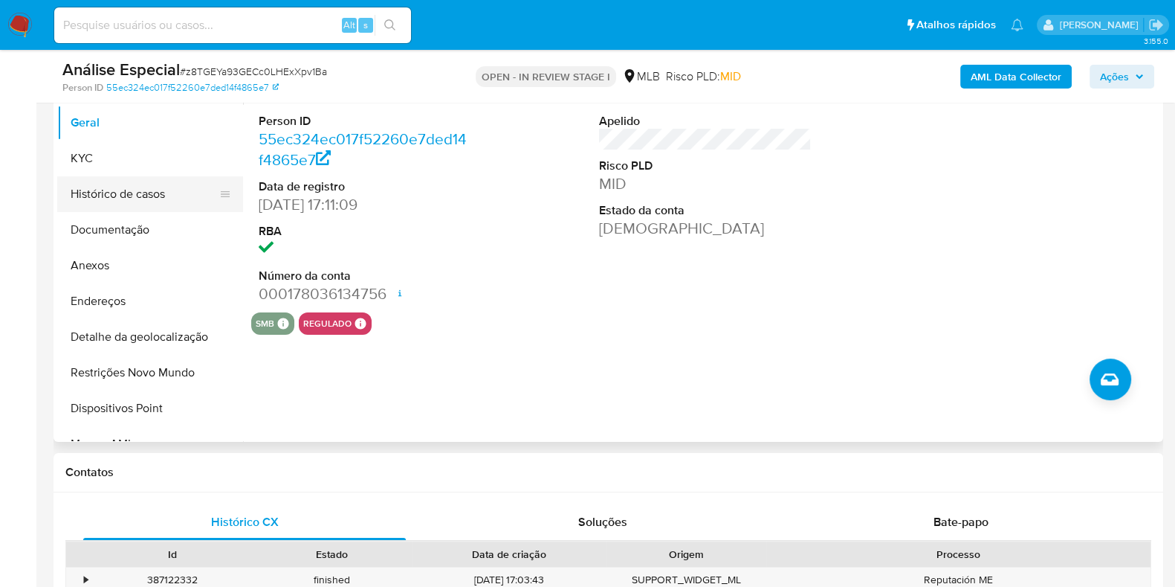
click at [156, 198] on button "Histórico de casos" at bounding box center [144, 194] width 174 height 36
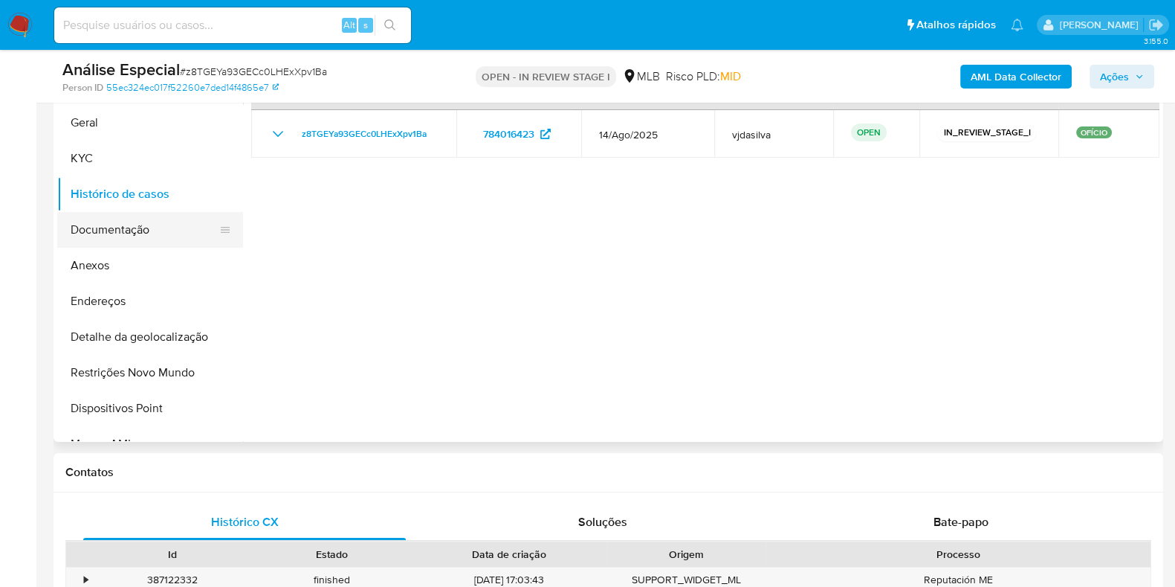
click at [163, 232] on button "Documentação" at bounding box center [144, 230] width 174 height 36
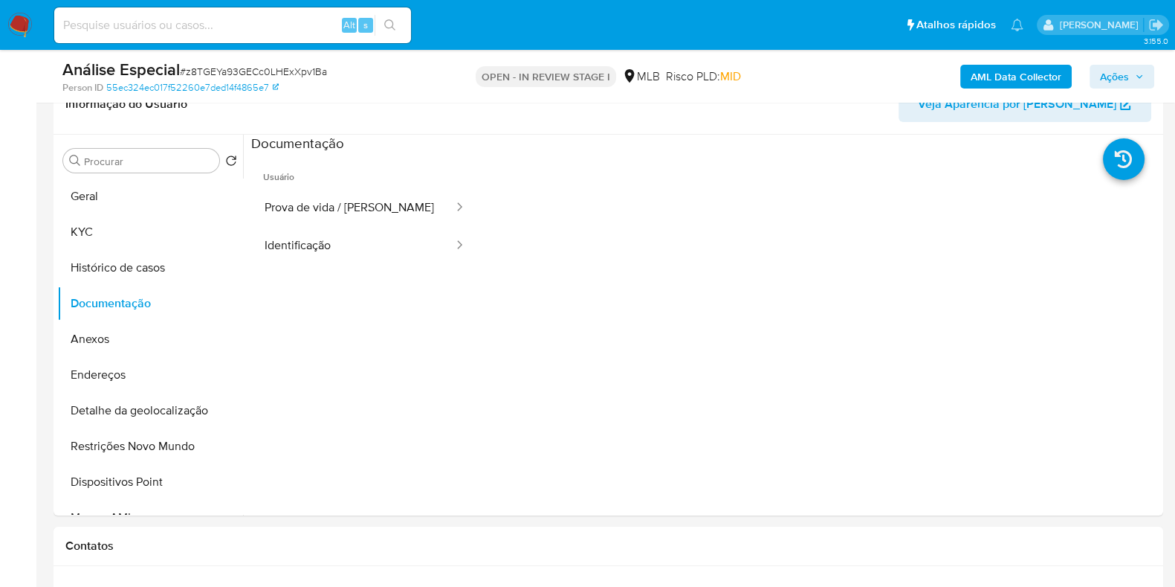
scroll to position [227, 0]
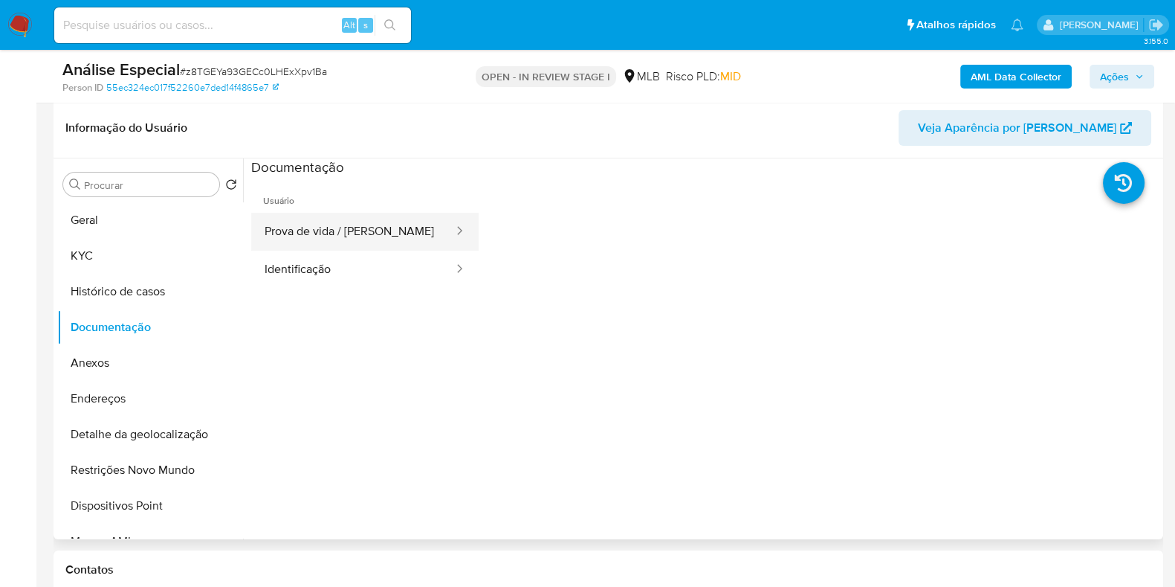
click at [336, 225] on button "Prova de vida / Selfie" at bounding box center [353, 232] width 204 height 38
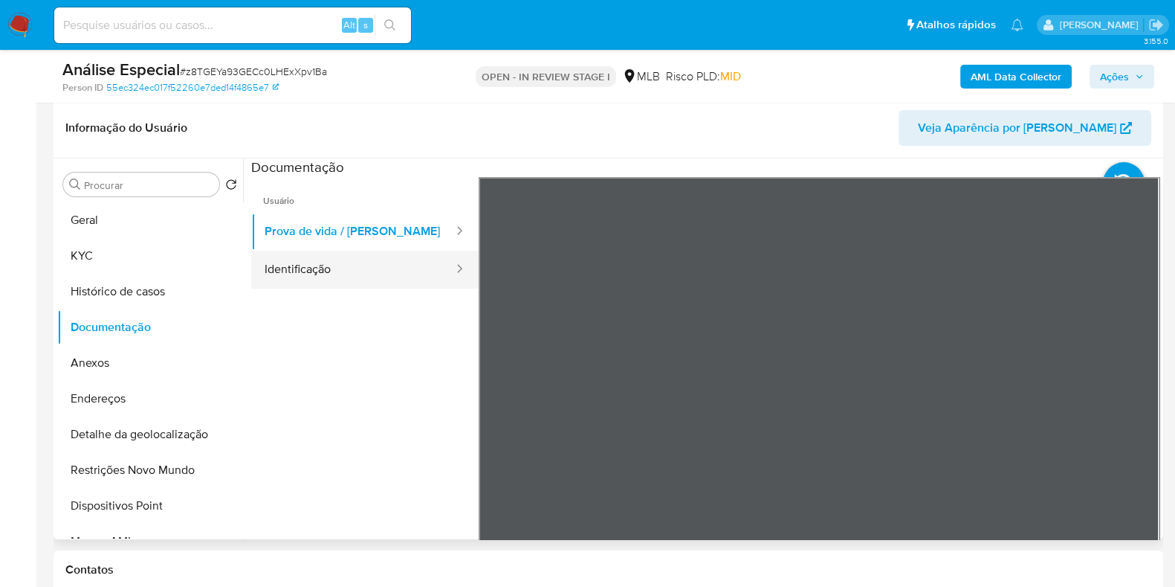
click at [346, 268] on button "Identificação" at bounding box center [353, 270] width 204 height 38
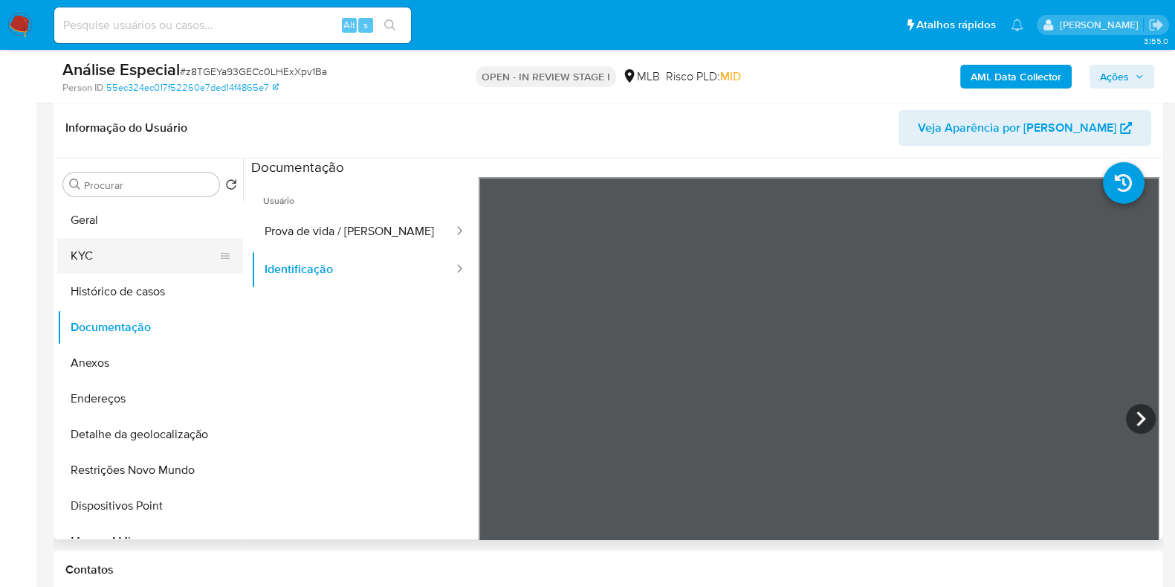
click at [193, 254] on button "KYC" at bounding box center [144, 256] width 174 height 36
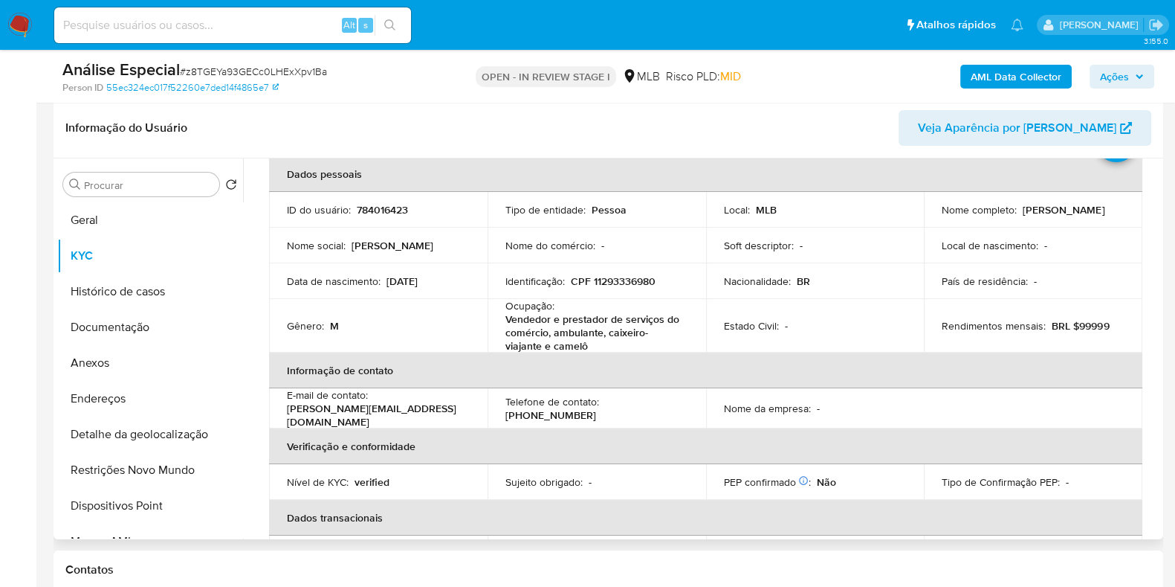
scroll to position [64, 0]
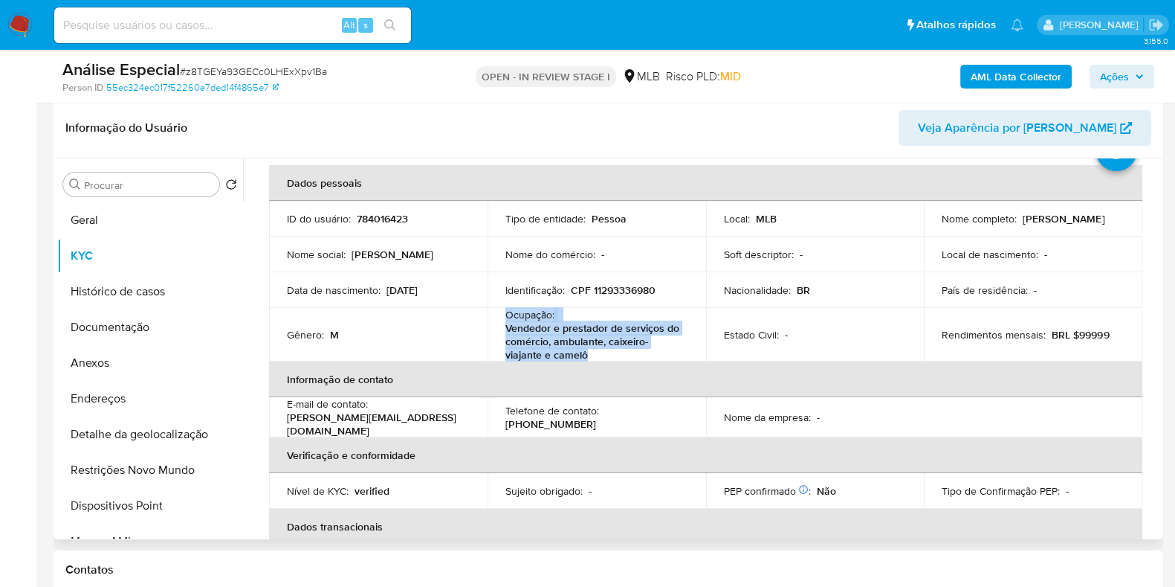
drag, startPoint x: 595, startPoint y: 355, endPoint x: 476, endPoint y: 318, distance: 124.4
click at [476, 318] on tr "Gênero : M Ocupação : Vendedor e prestador de serviços do comércio, ambulante, …" at bounding box center [705, 335] width 873 height 54
copy tr "Ocupação : Vendedor e prestador de serviços do comércio, ambulante, caixeiro-vi…"
click at [168, 204] on button "Geral" at bounding box center [144, 220] width 174 height 36
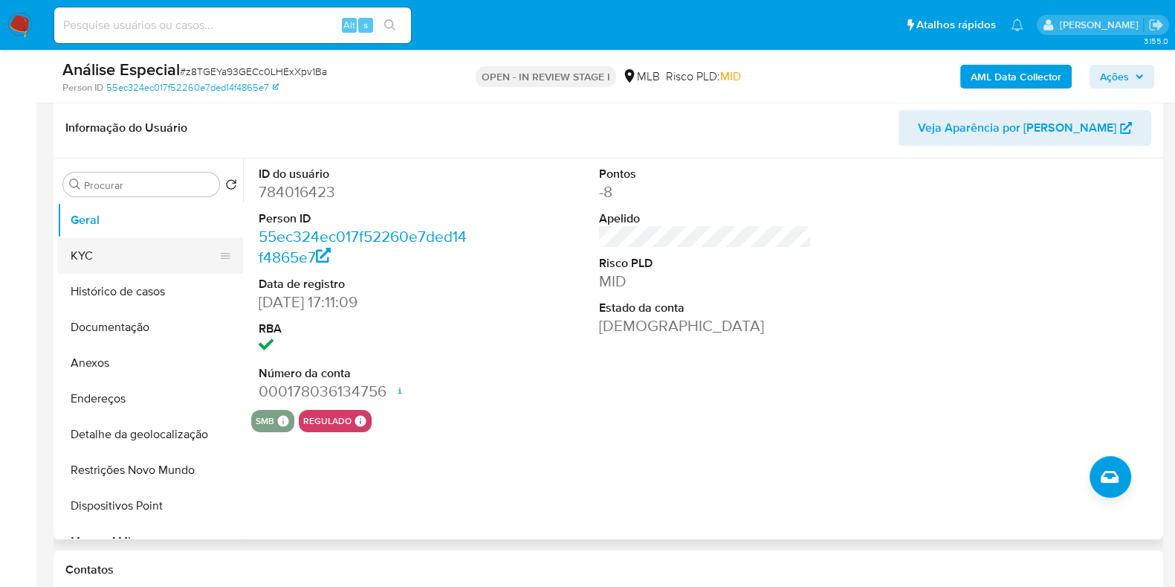
click at [165, 258] on button "KYC" at bounding box center [144, 256] width 174 height 36
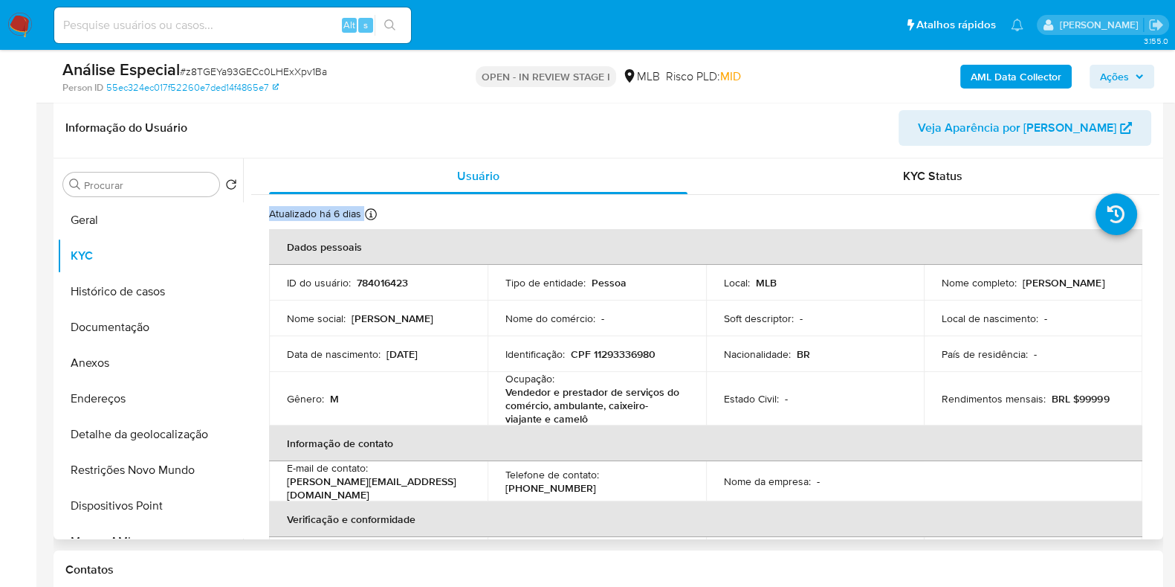
drag, startPoint x: 1160, startPoint y: 192, endPoint x: 1144, endPoint y: 320, distance: 128.8
click at [1144, 320] on div "Procurar Retornar ao pedido padrão Geral KYC Histórico de casos Documentação An…" at bounding box center [609, 348] width 1110 height 381
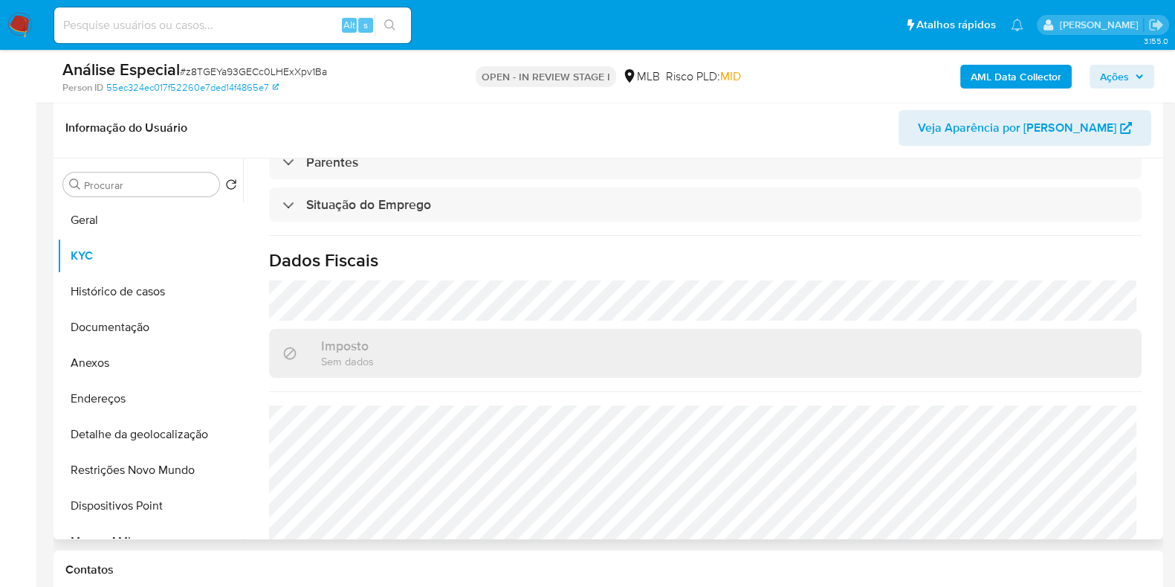
scroll to position [663, 0]
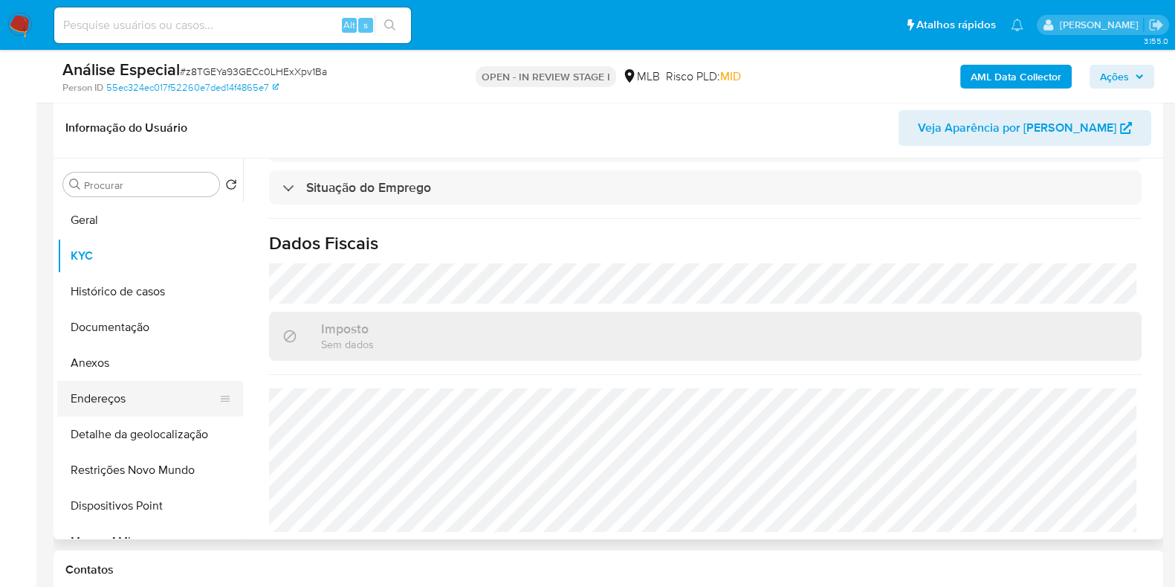
click at [129, 397] on button "Endereços" at bounding box center [144, 399] width 174 height 36
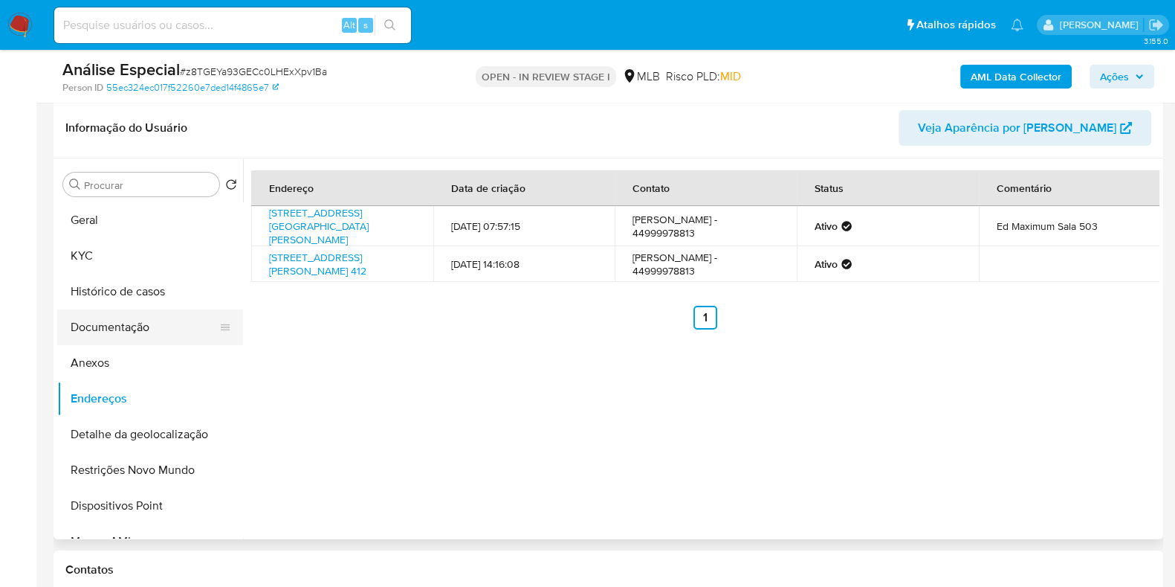
click at [158, 323] on button "Documentação" at bounding box center [144, 327] width 174 height 36
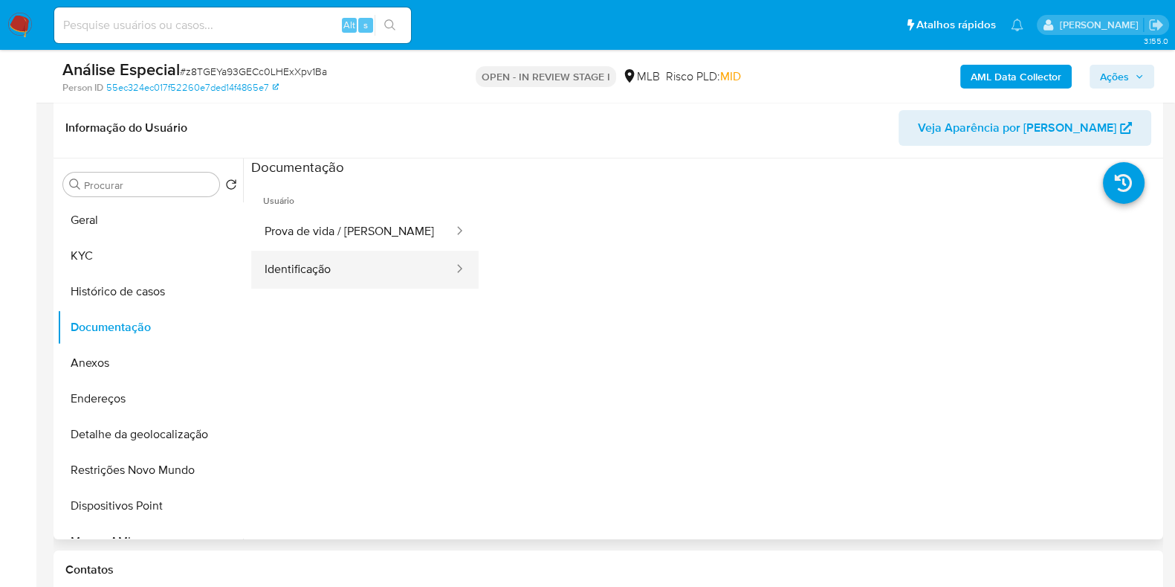
click at [355, 270] on button "Identificação" at bounding box center [353, 270] width 204 height 38
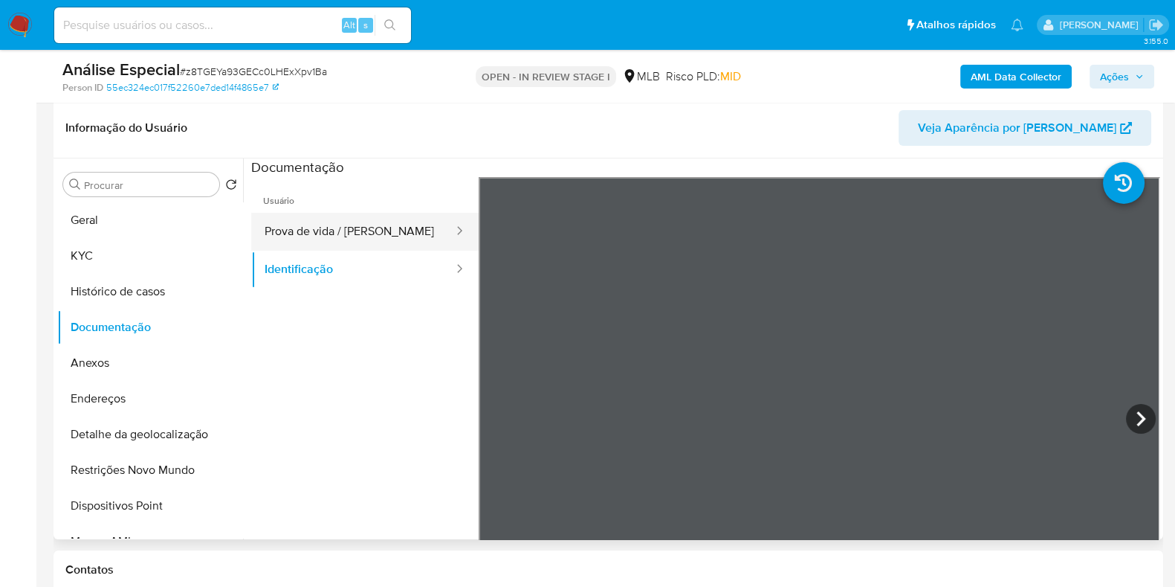
click at [355, 220] on button "Prova de vida / Selfie" at bounding box center [353, 232] width 204 height 38
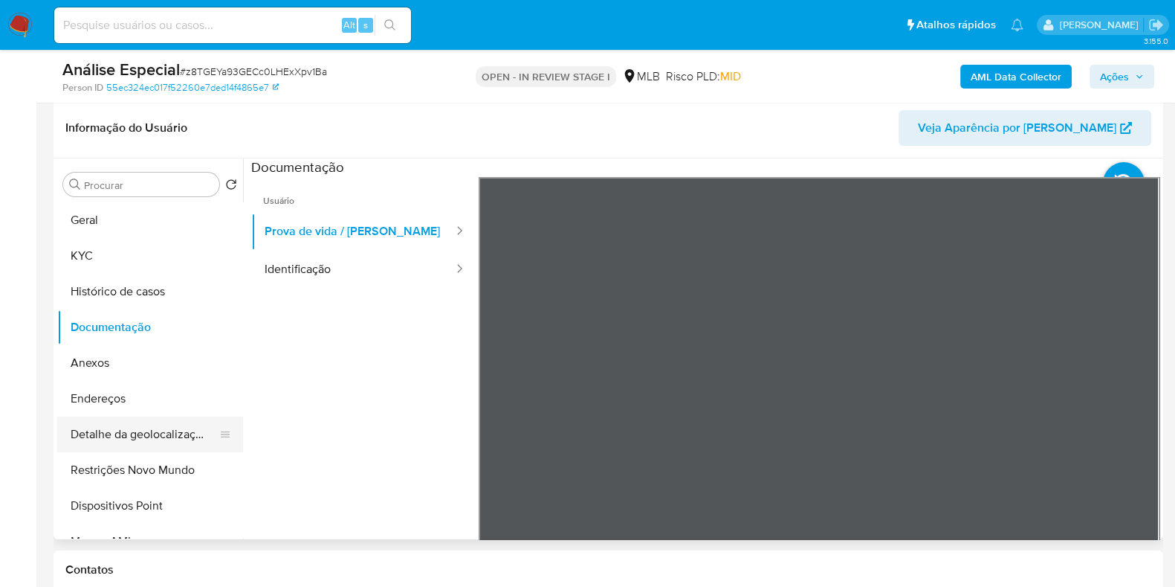
click at [140, 431] on button "Detalhe da geolocalização" at bounding box center [144, 434] width 174 height 36
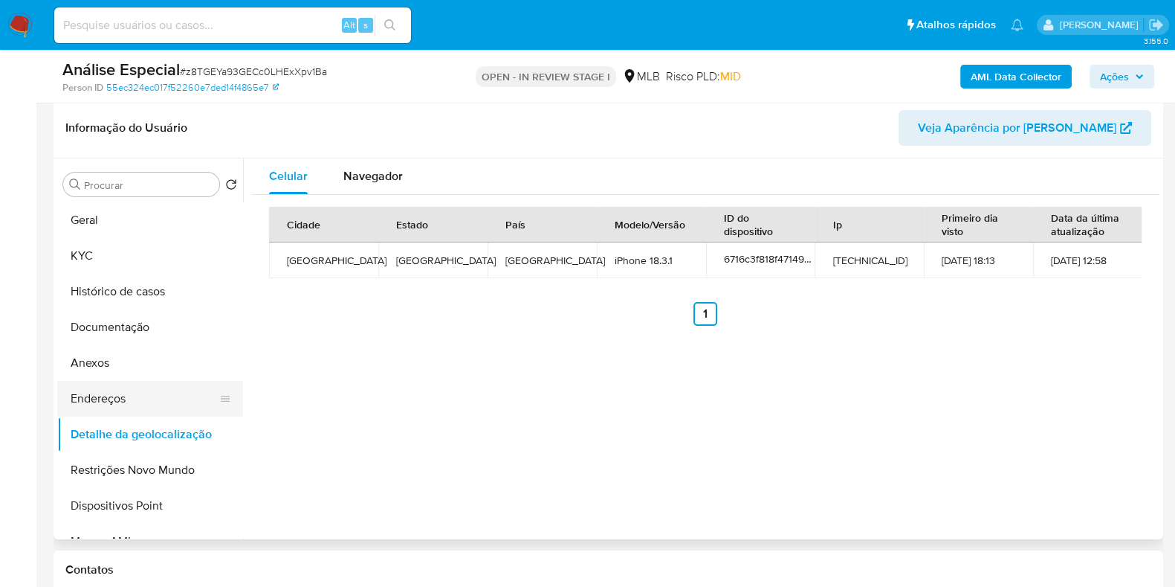
click at [126, 395] on button "Endereços" at bounding box center [144, 399] width 174 height 36
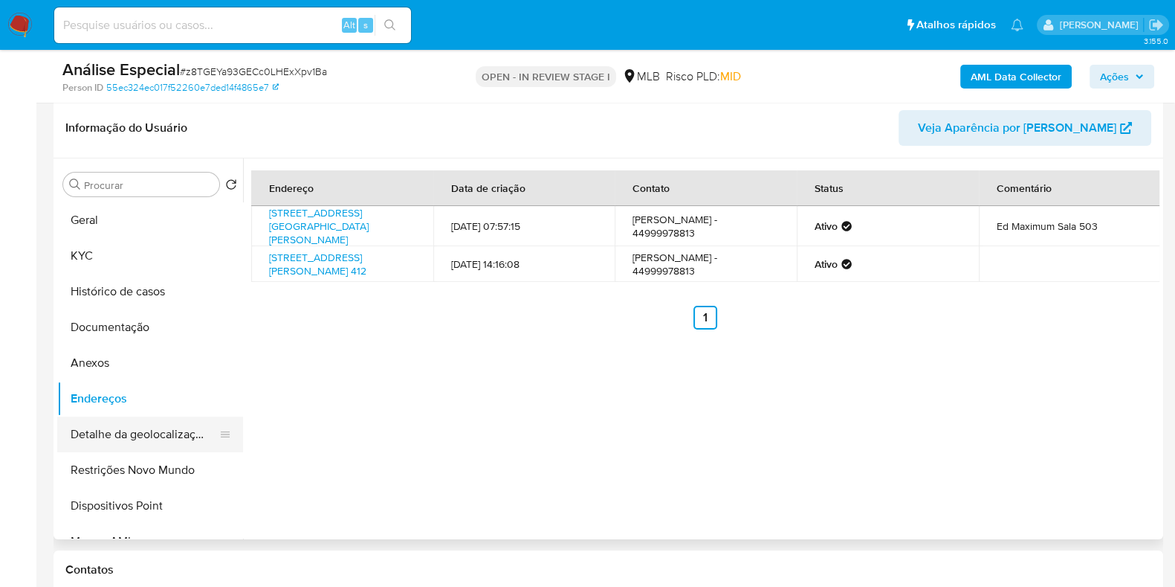
click at [142, 436] on button "Detalhe da geolocalização" at bounding box center [144, 434] width 174 height 36
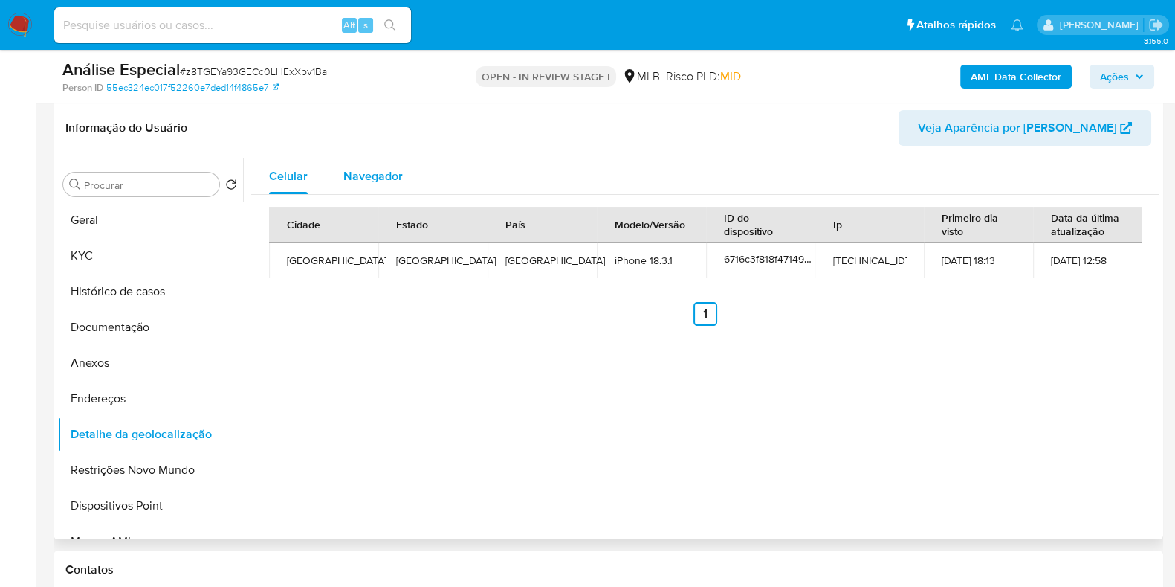
click at [378, 172] on span "Navegador" at bounding box center [372, 175] width 59 height 17
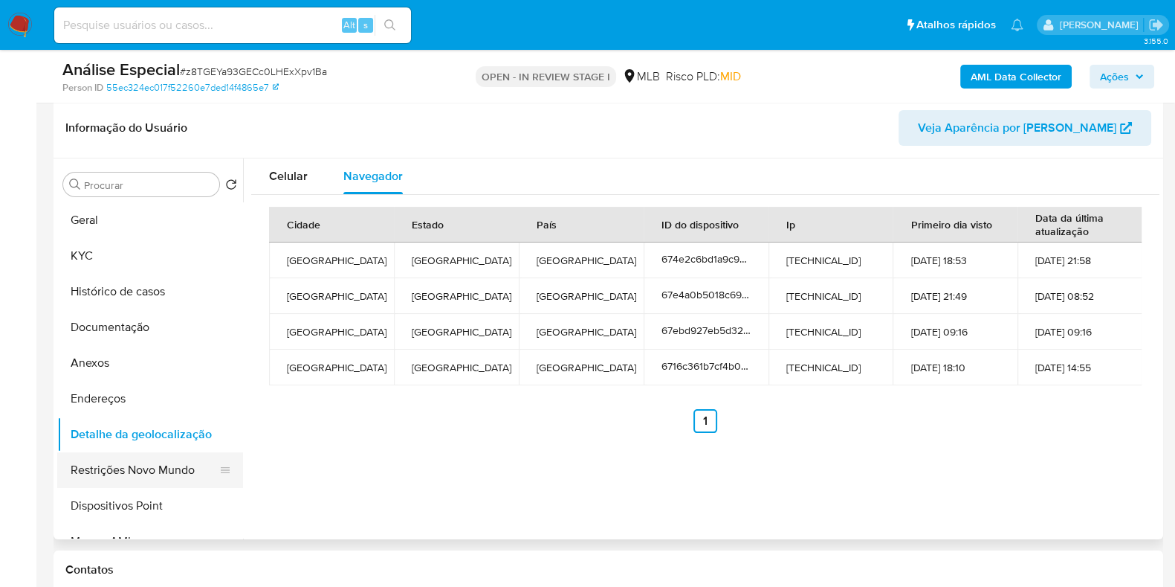
click at [201, 461] on button "Restrições Novo Mundo" at bounding box center [144, 470] width 174 height 36
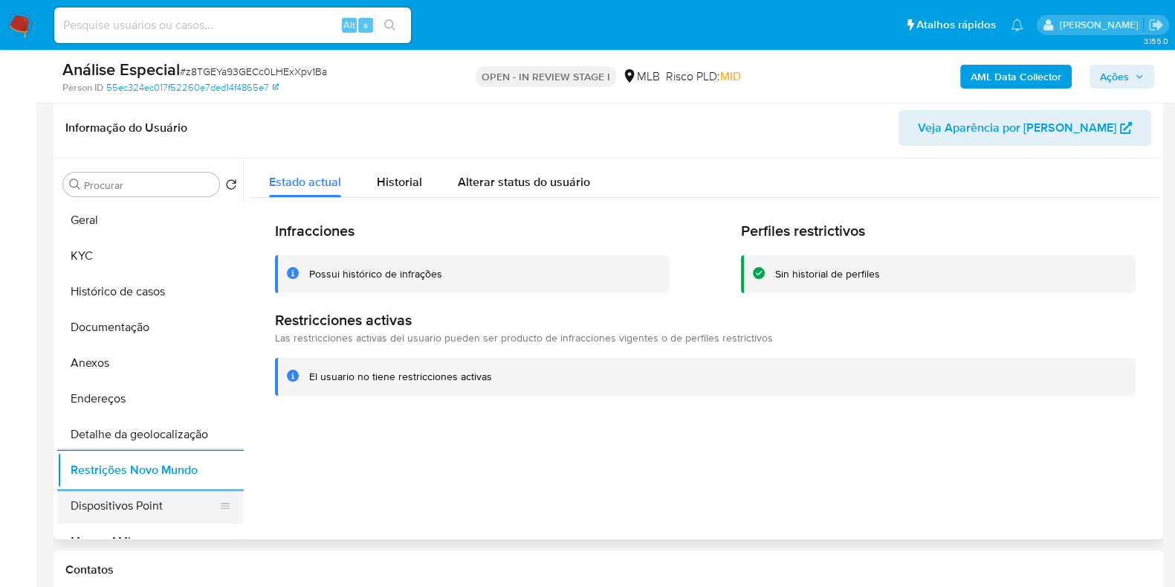
click at [143, 508] on button "Dispositivos Point" at bounding box center [144, 506] width 174 height 36
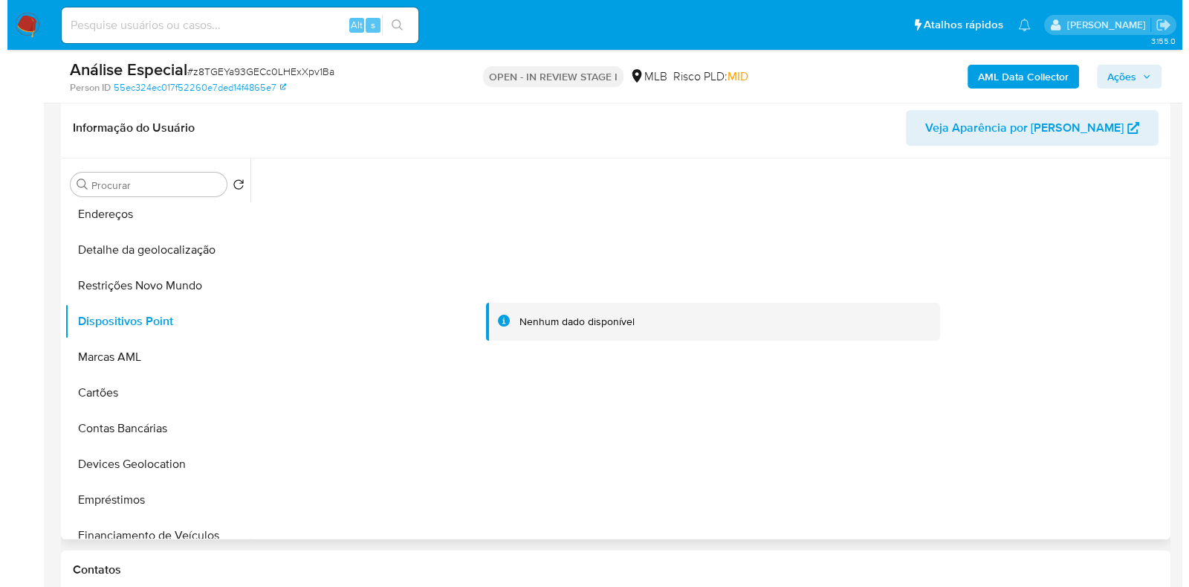
scroll to position [181, 0]
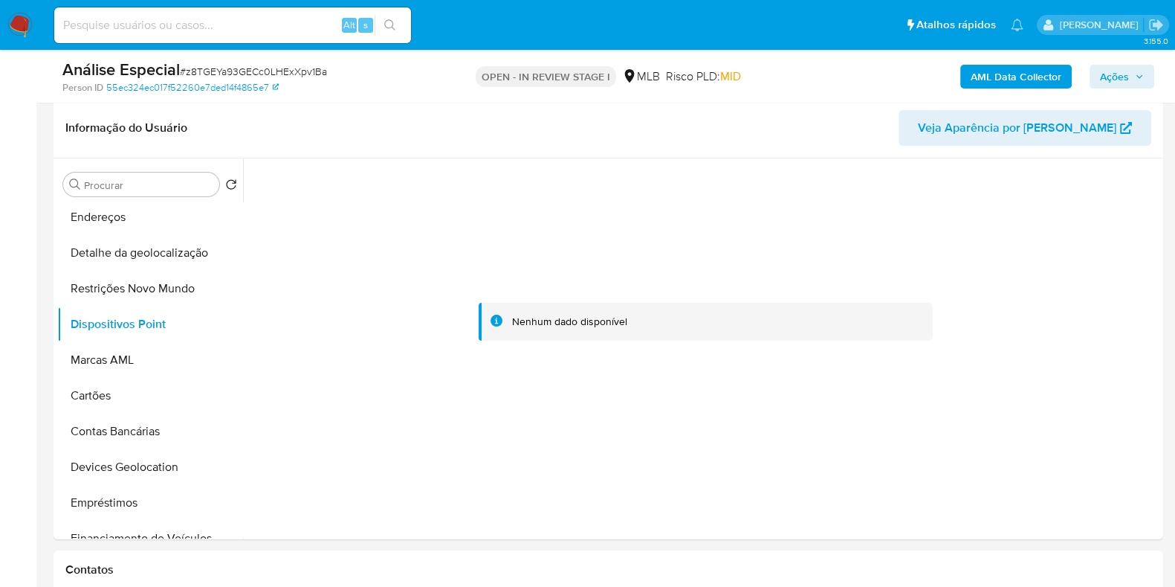
click at [998, 79] on b "AML Data Collector" at bounding box center [1016, 77] width 91 height 24
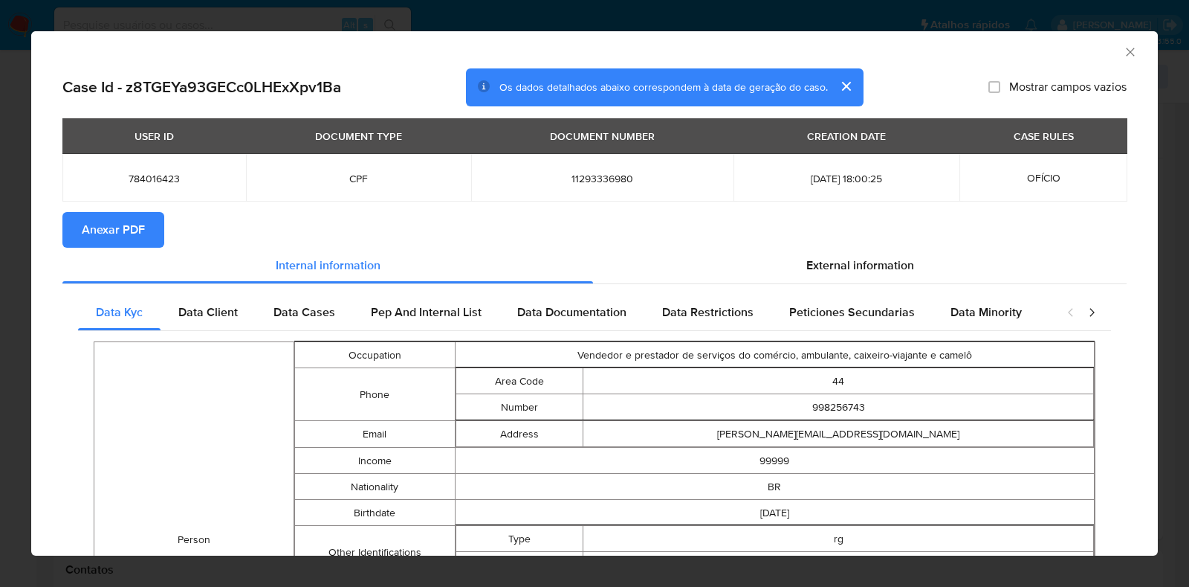
click at [123, 228] on span "Anexar PDF" at bounding box center [113, 229] width 63 height 33
click at [807, 262] on span "External information" at bounding box center [861, 264] width 108 height 17
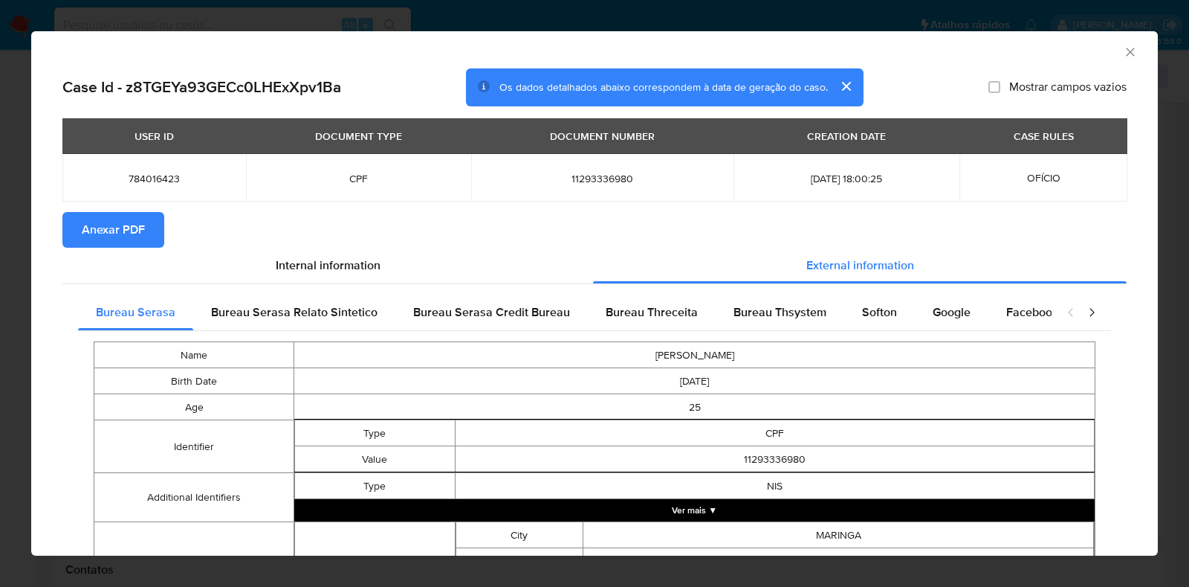
click at [758, 514] on button "Ver mais ▼" at bounding box center [694, 510] width 801 height 22
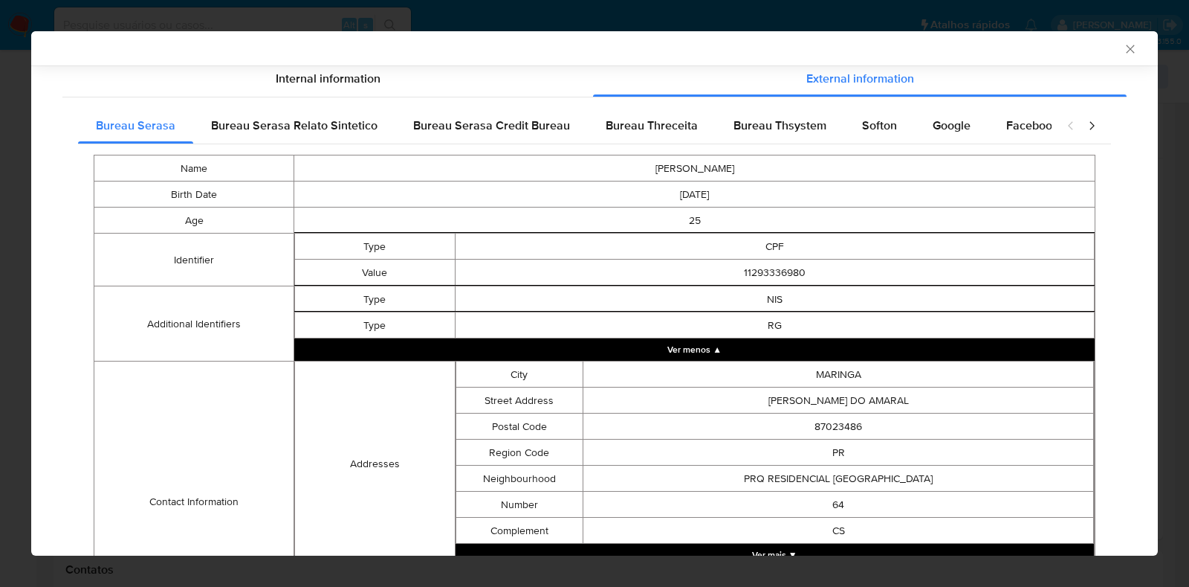
scroll to position [406, 0]
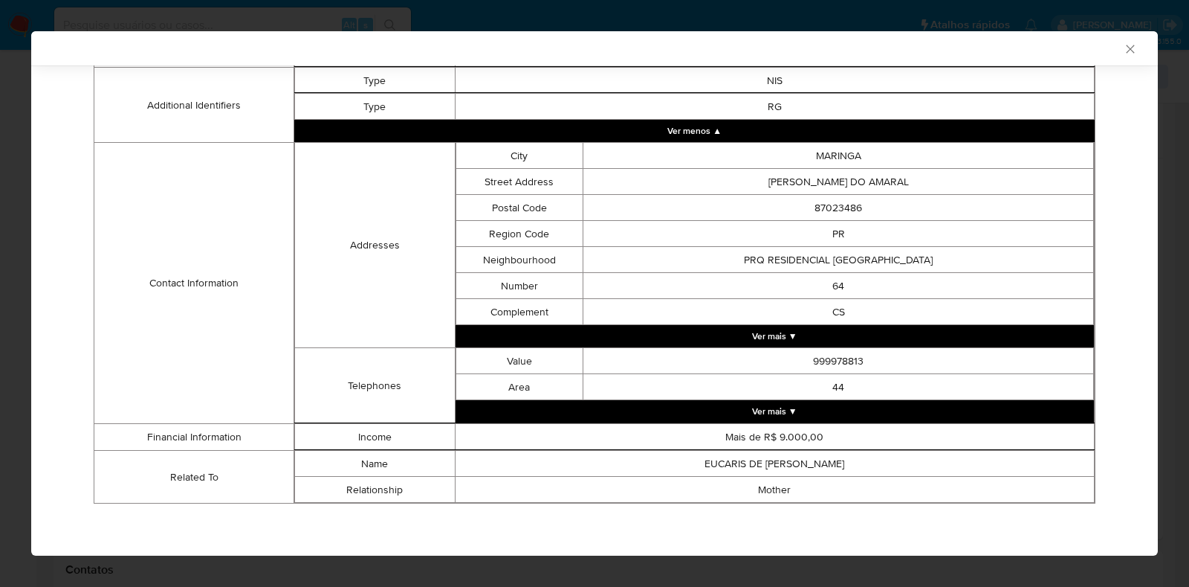
click at [772, 414] on button "Ver mais ▼" at bounding box center [775, 411] width 639 height 22
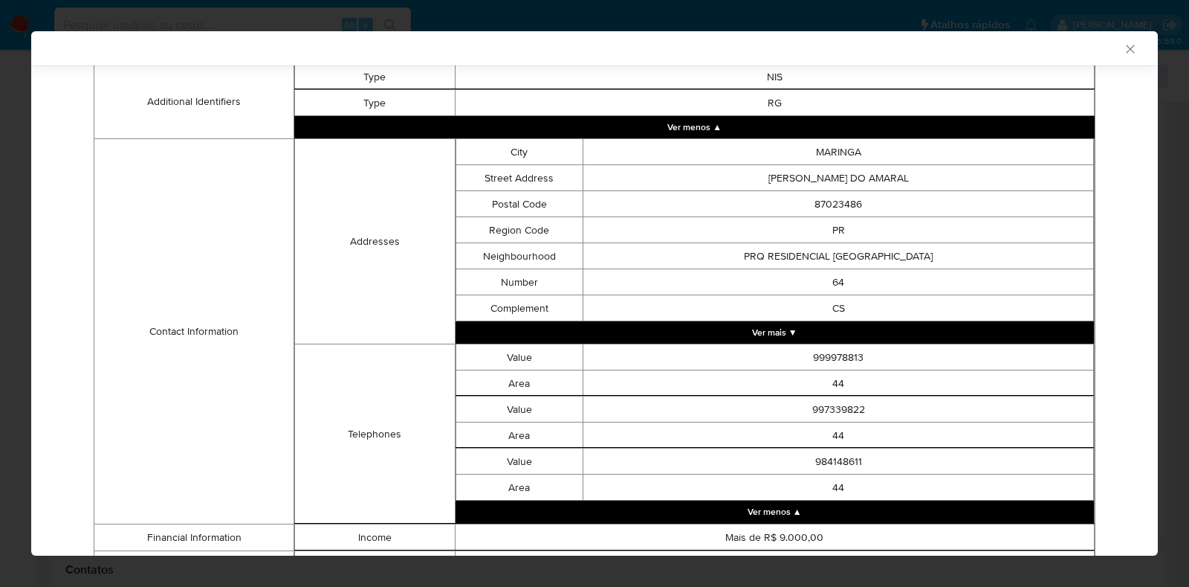
click at [766, 327] on button "Ver mais ▼" at bounding box center [775, 332] width 639 height 22
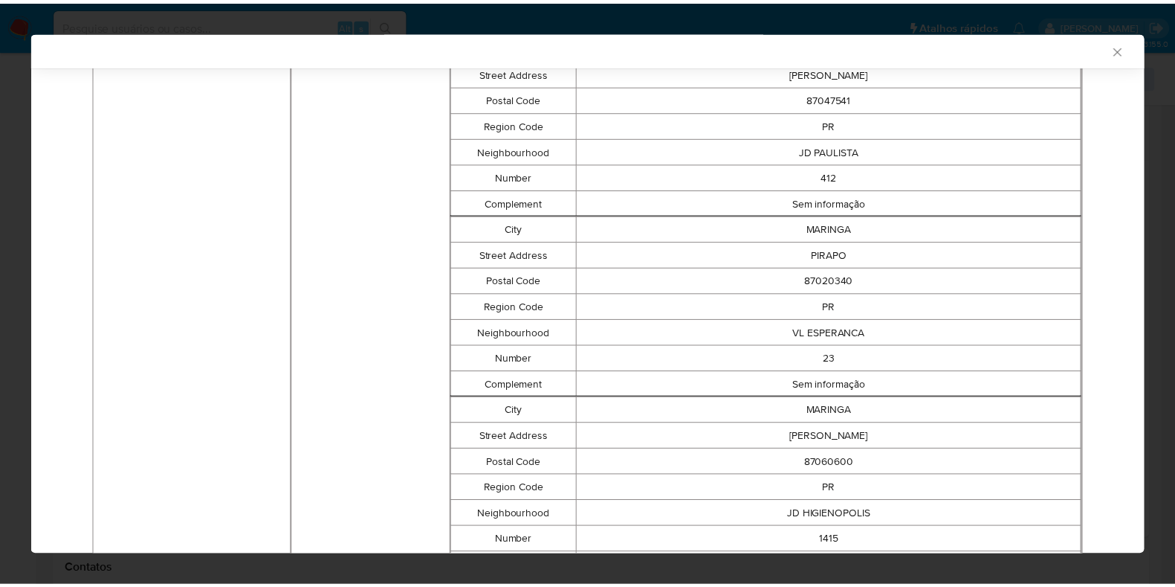
scroll to position [2340, 0]
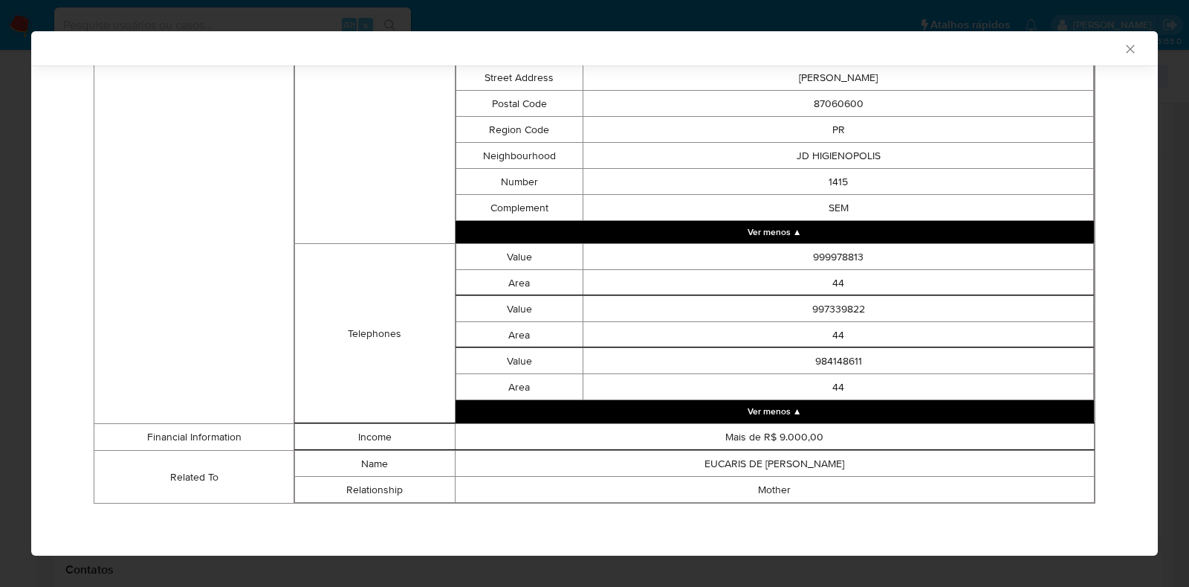
click at [1123, 54] on icon "Fechar a janela" at bounding box center [1130, 49] width 15 height 15
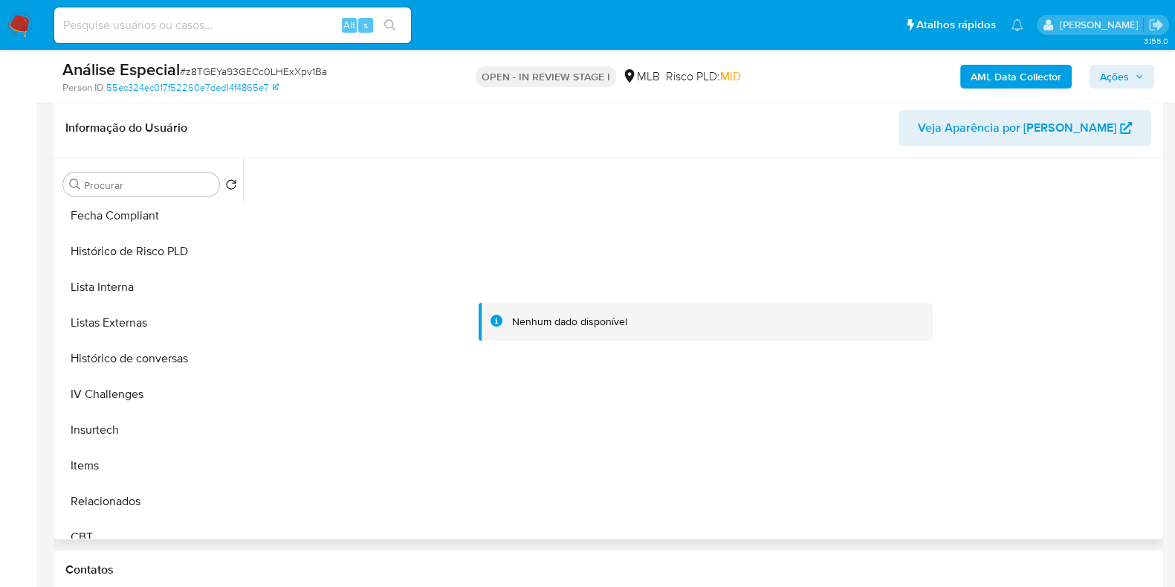
scroll to position [664, 0]
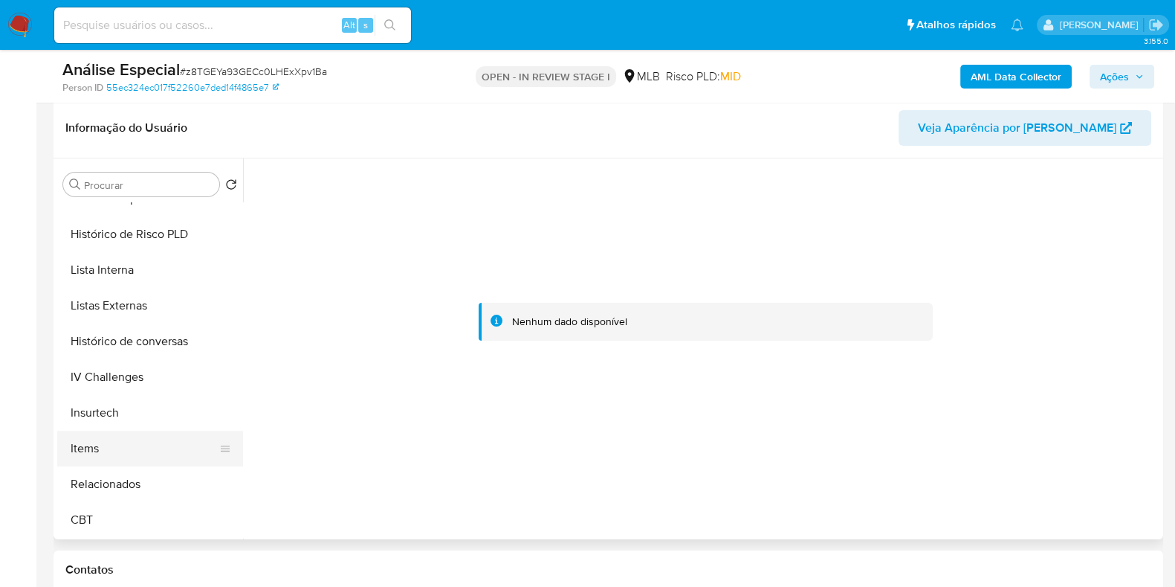
click at [158, 453] on button "Items" at bounding box center [144, 448] width 174 height 36
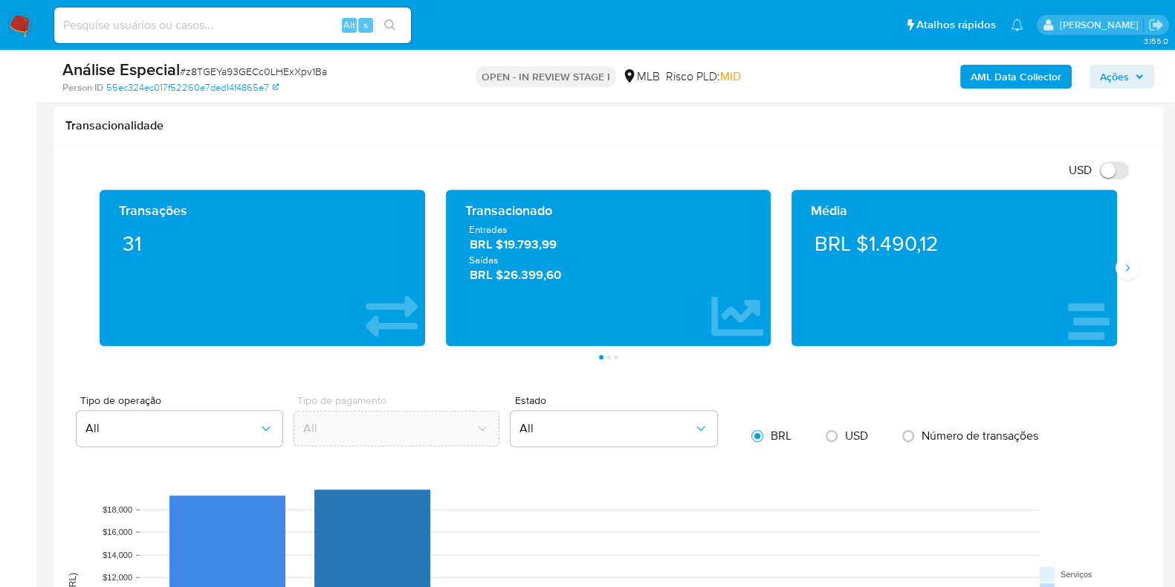
scroll to position [989, 0]
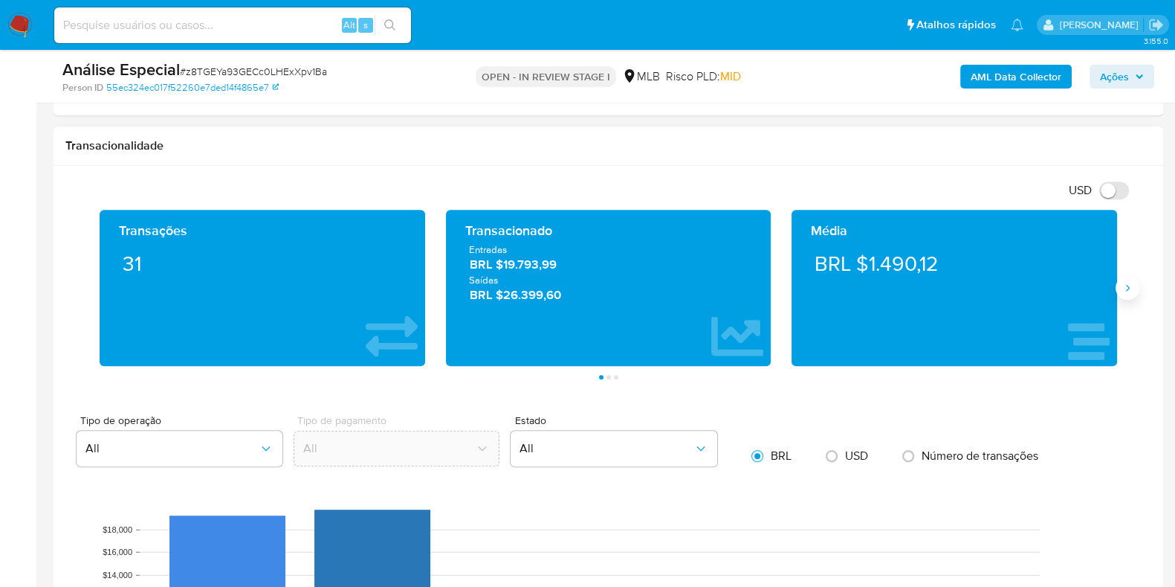
click at [1128, 288] on icon "Siguiente" at bounding box center [1128, 287] width 4 height 7
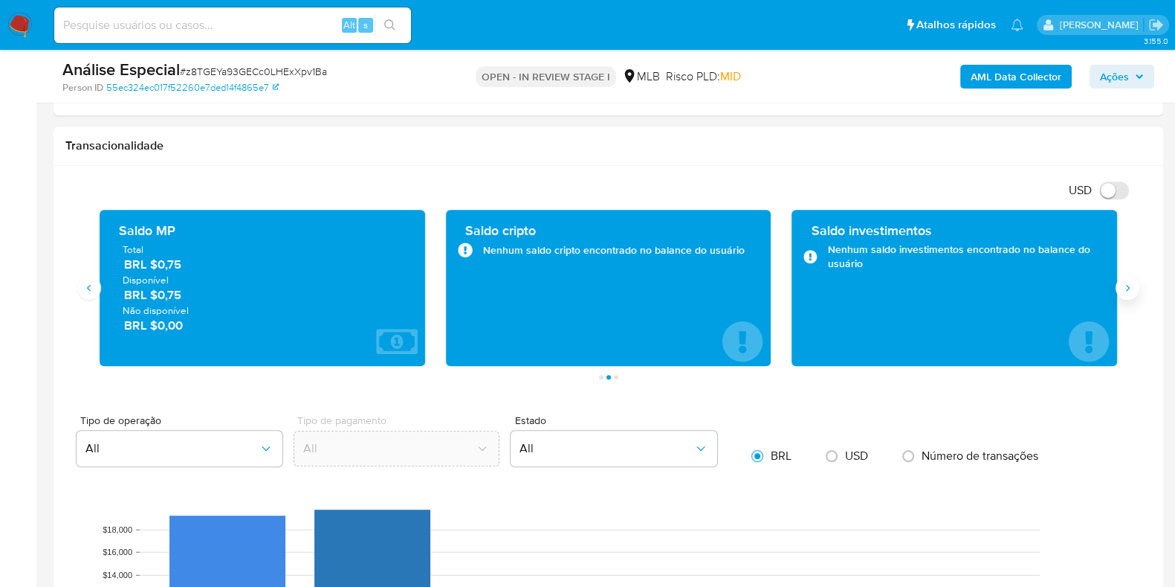
click at [1128, 288] on icon "Siguiente" at bounding box center [1128, 287] width 4 height 7
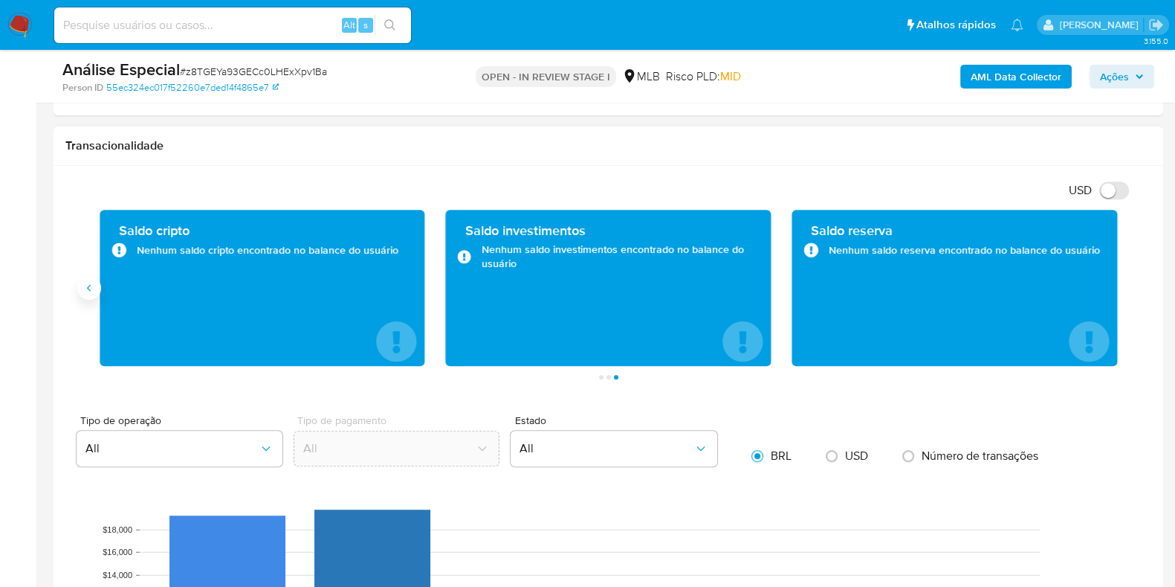
click at [85, 288] on icon "Anterior" at bounding box center [89, 288] width 12 height 12
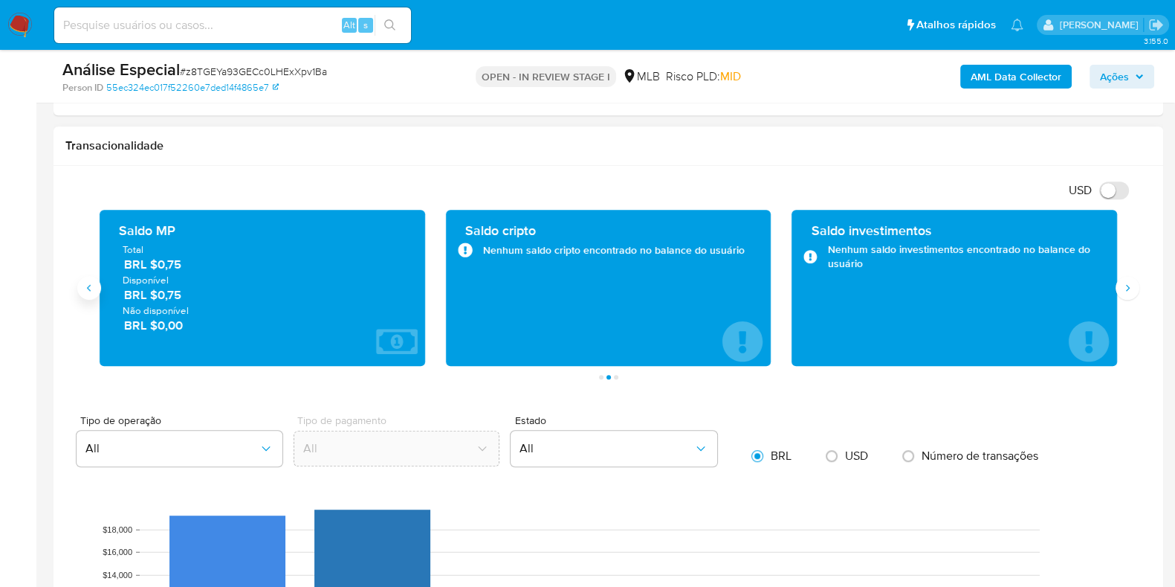
click at [85, 288] on icon "Anterior" at bounding box center [89, 288] width 12 height 12
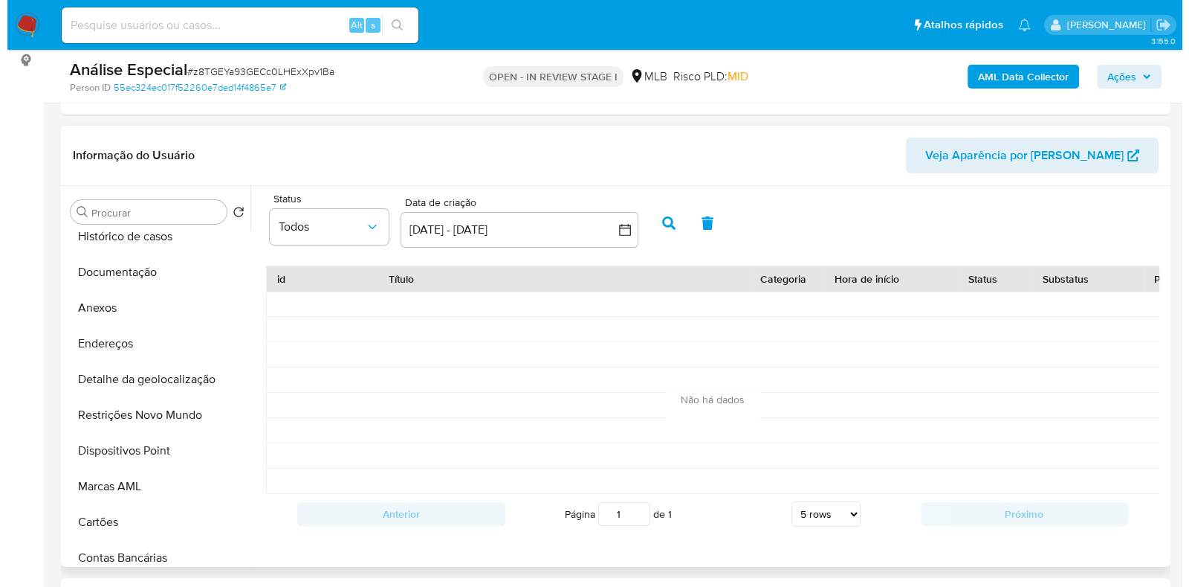
scroll to position [24, 0]
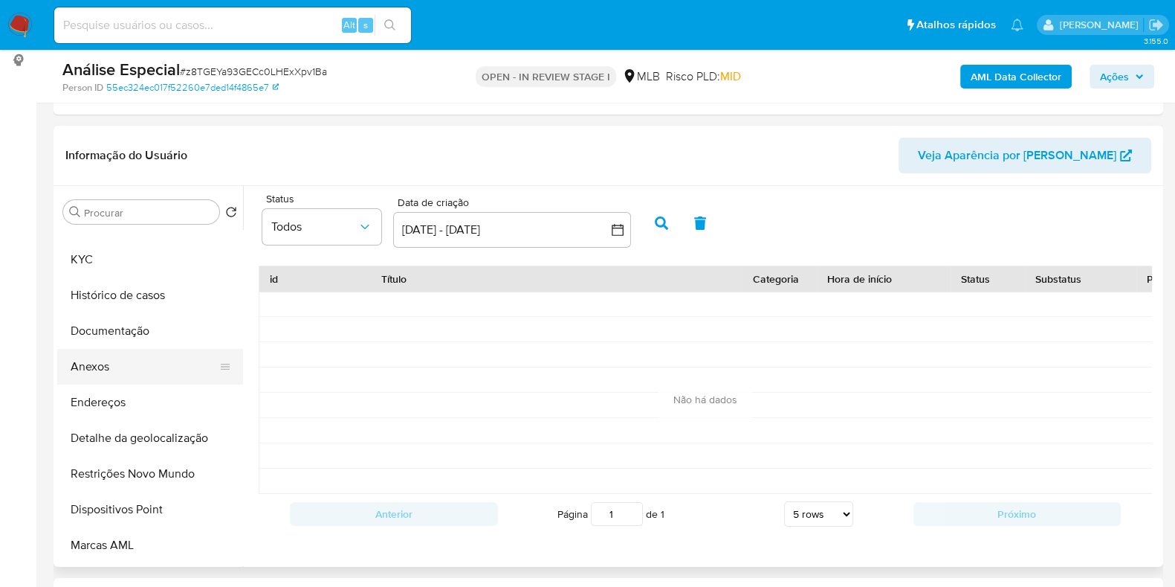
click at [148, 362] on button "Anexos" at bounding box center [144, 367] width 174 height 36
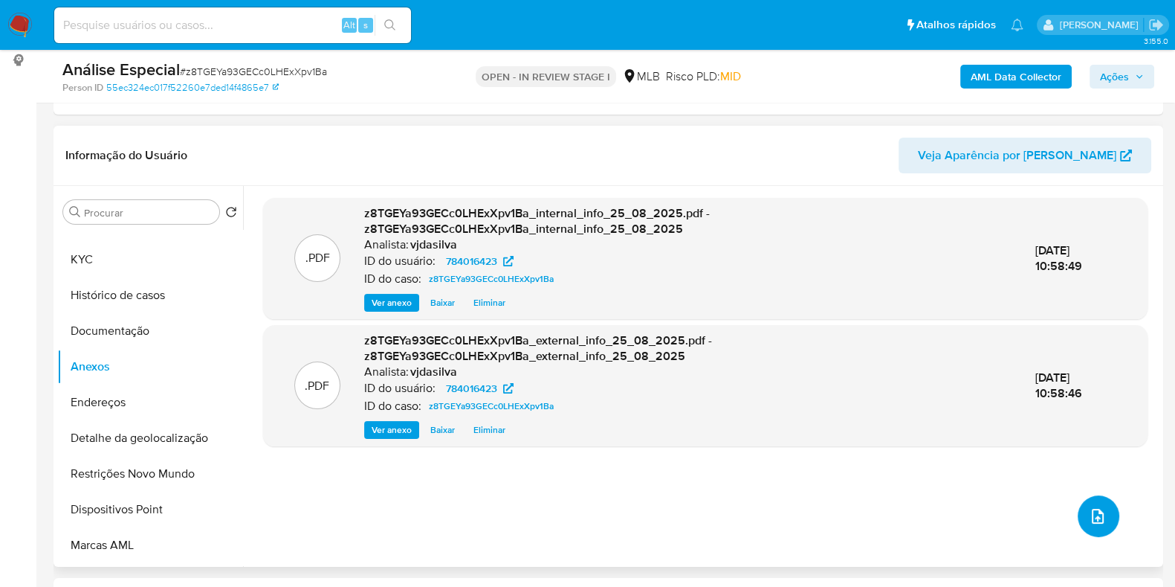
click at [1089, 523] on icon "upload-file" at bounding box center [1098, 516] width 18 height 18
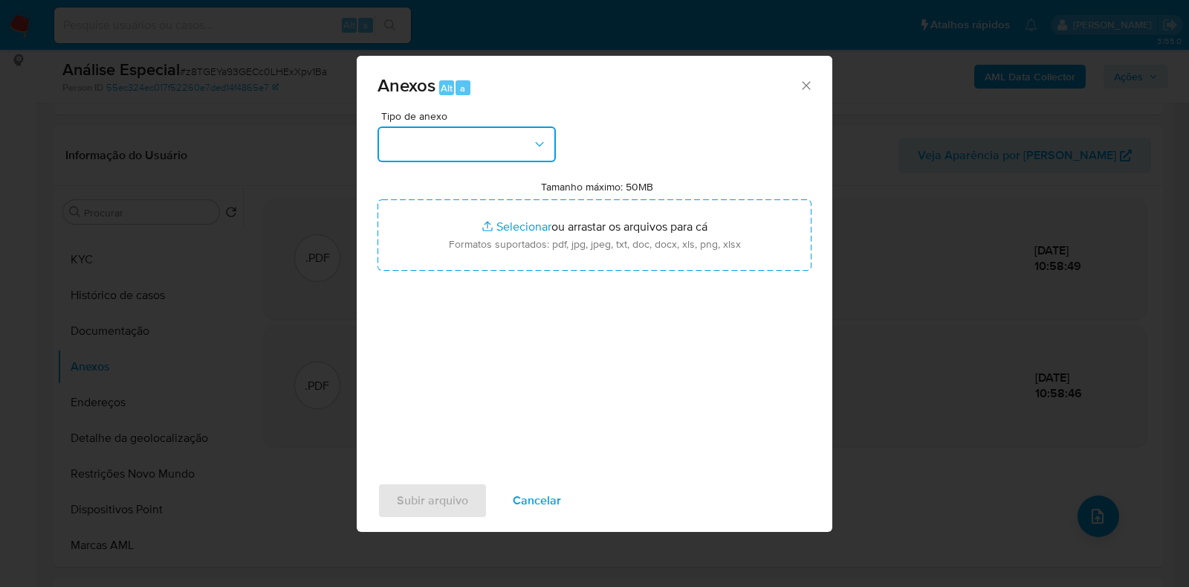
click at [531, 140] on button "button" at bounding box center [467, 144] width 178 height 36
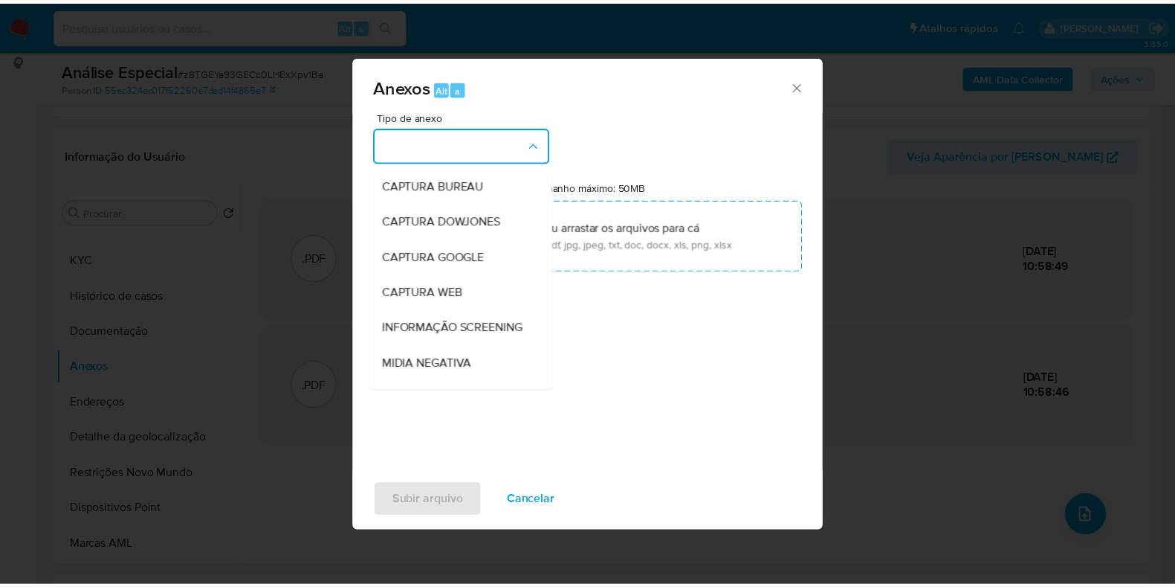
scroll to position [229, 0]
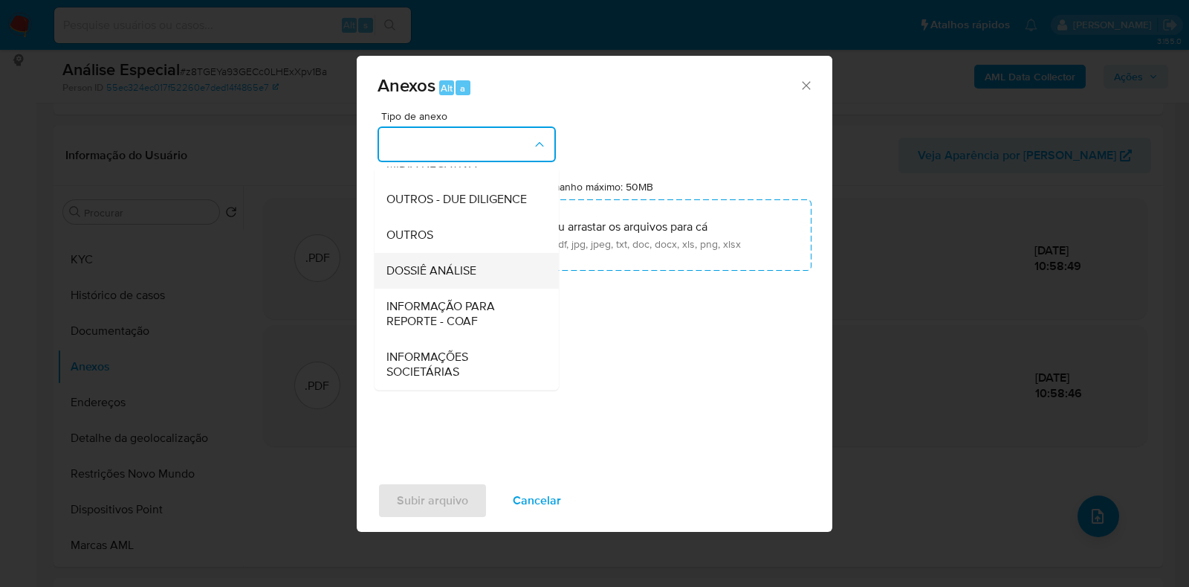
click at [465, 265] on span "DOSSIÊ ANÁLISE" at bounding box center [432, 270] width 90 height 15
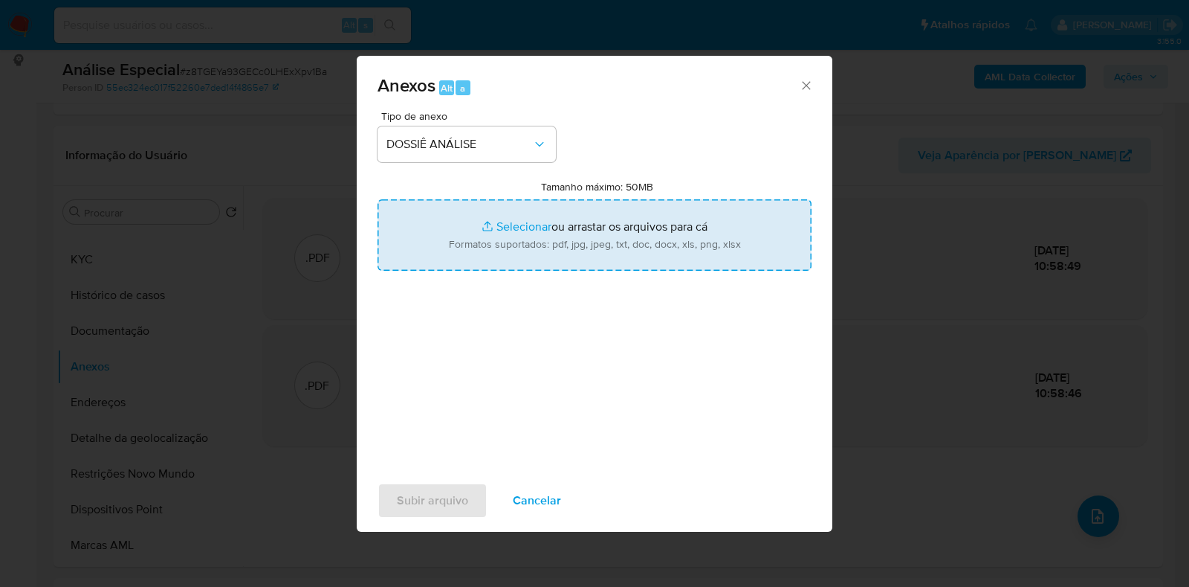
type input "C:\fakepath\SAR - XXXX - CPF 11293336980 - GABRIEL DE SOUZA MEILUS.pdf"
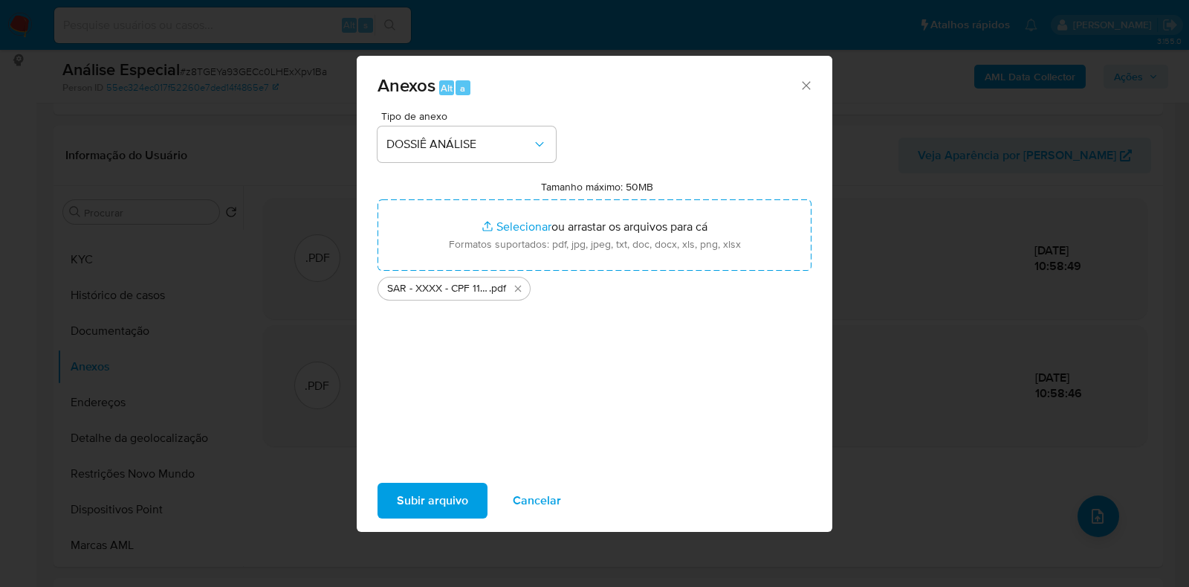
click at [427, 492] on span "Subir arquivo" at bounding box center [432, 500] width 71 height 33
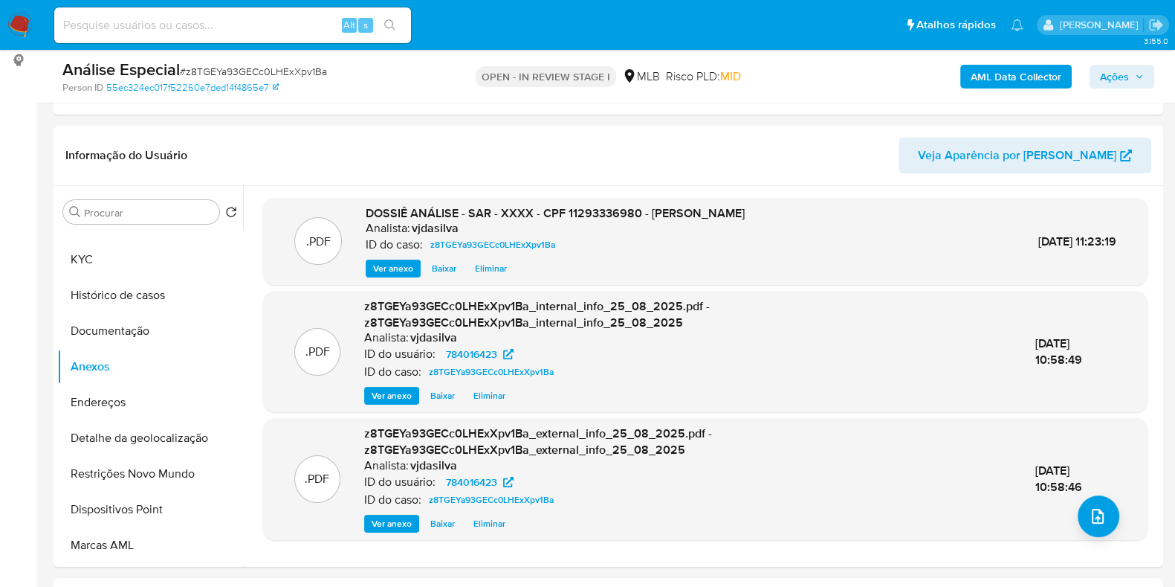
click at [1130, 80] on span "Ações" at bounding box center [1122, 76] width 44 height 21
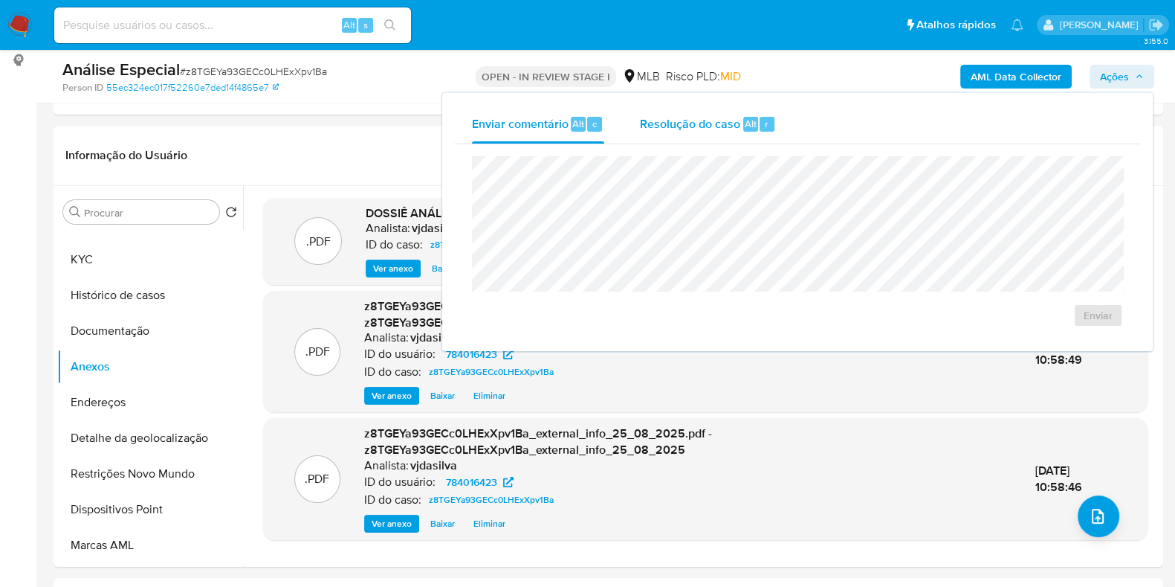
click at [708, 127] on span "Resolução do caso" at bounding box center [690, 122] width 100 height 17
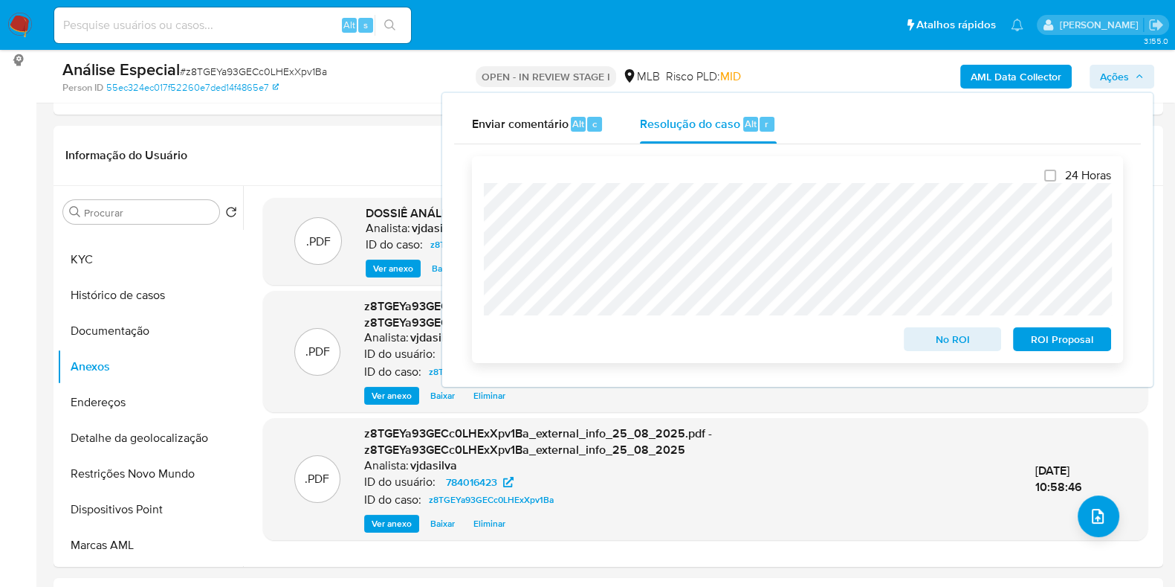
click at [1043, 341] on span "ROI Proposal" at bounding box center [1062, 339] width 77 height 21
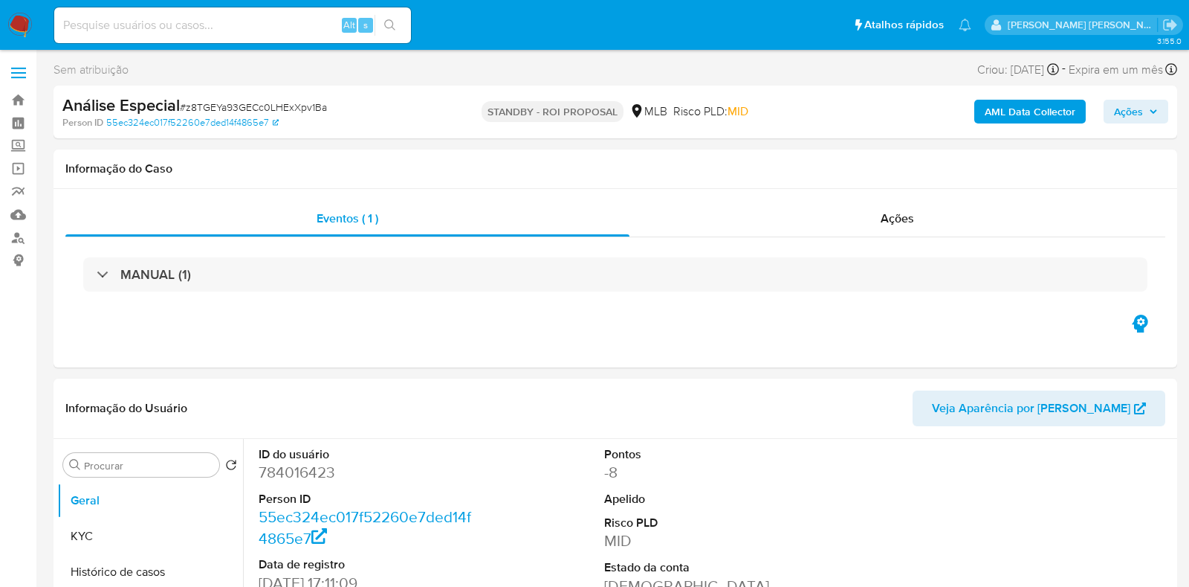
select select "10"
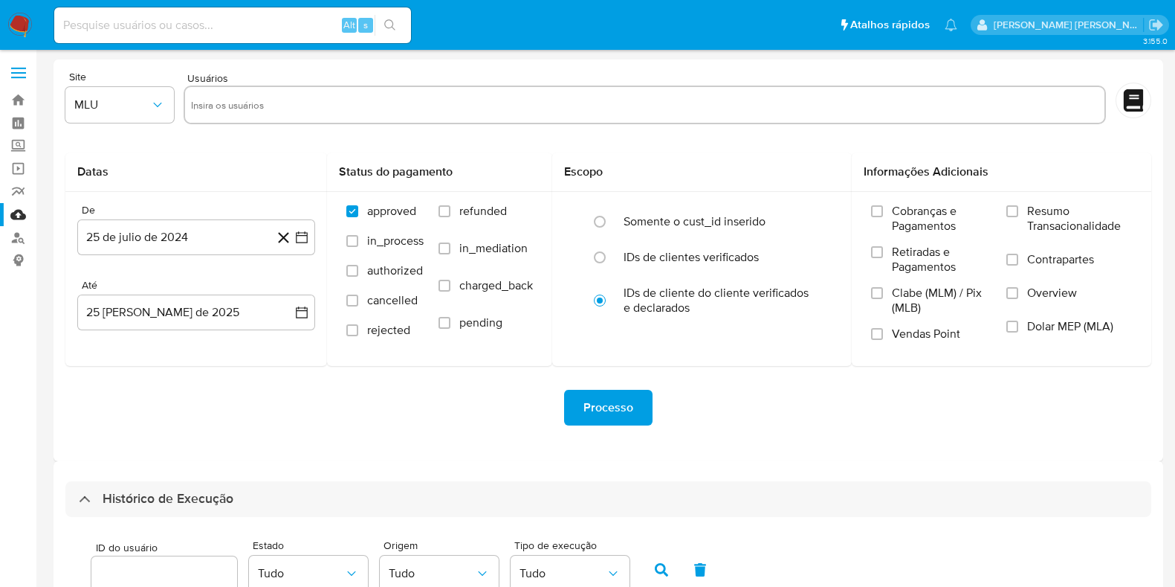
select select "10"
